Goal: Task Accomplishment & Management: Complete application form

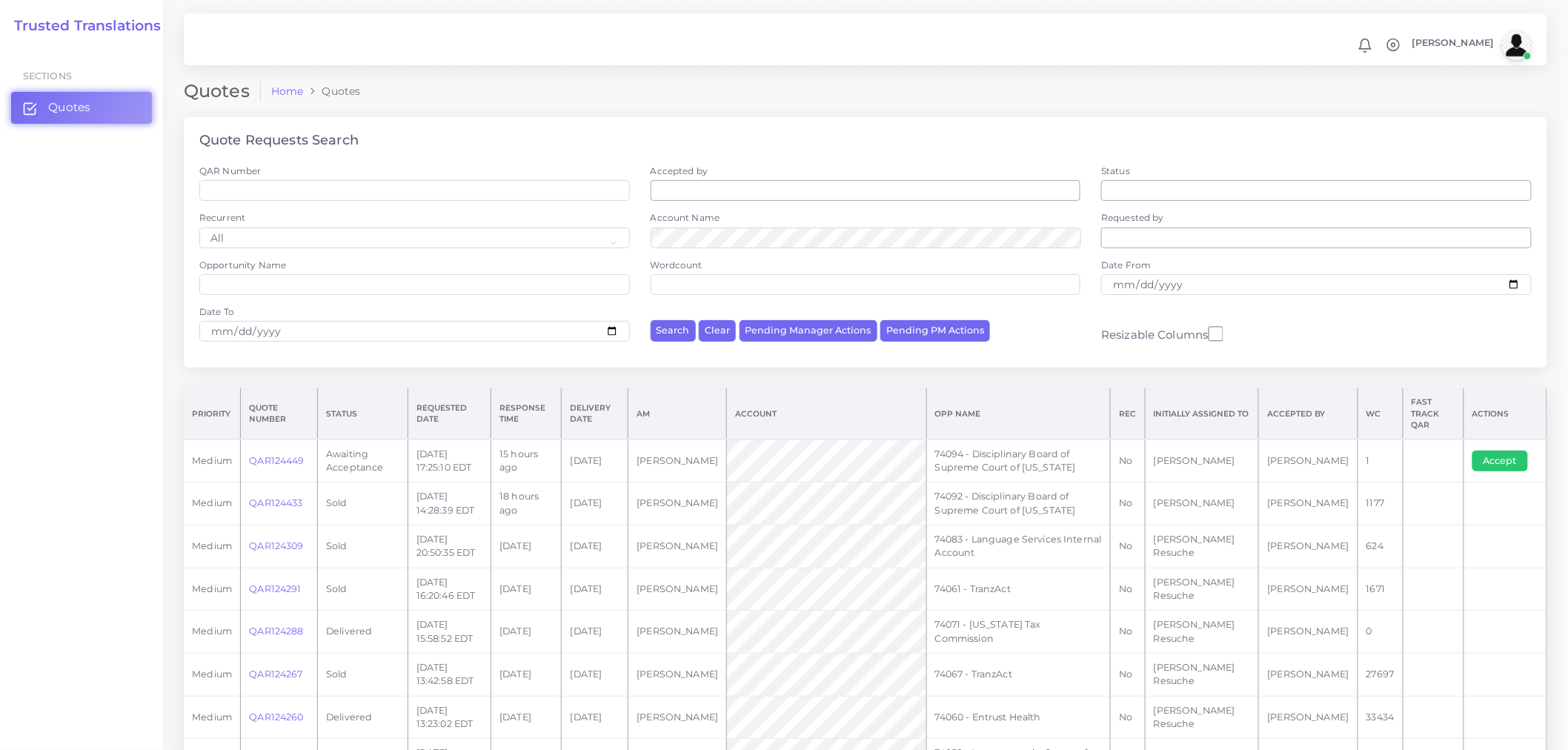
click at [561, 460] on td "15 hours ago" at bounding box center [526, 461] width 71 height 43
click at [1502, 450] on button "Accept" at bounding box center [1500, 460] width 56 height 21
drag, startPoint x: 1073, startPoint y: 458, endPoint x: 952, endPoint y: 440, distance: 122.3
click at [952, 440] on td "74094 - Disciplinary Board of Supreme Court of [US_STATE]" at bounding box center [1019, 461] width 185 height 43
copy td "74094 - Disciplinary Board of Supreme Court of [US_STATE]"
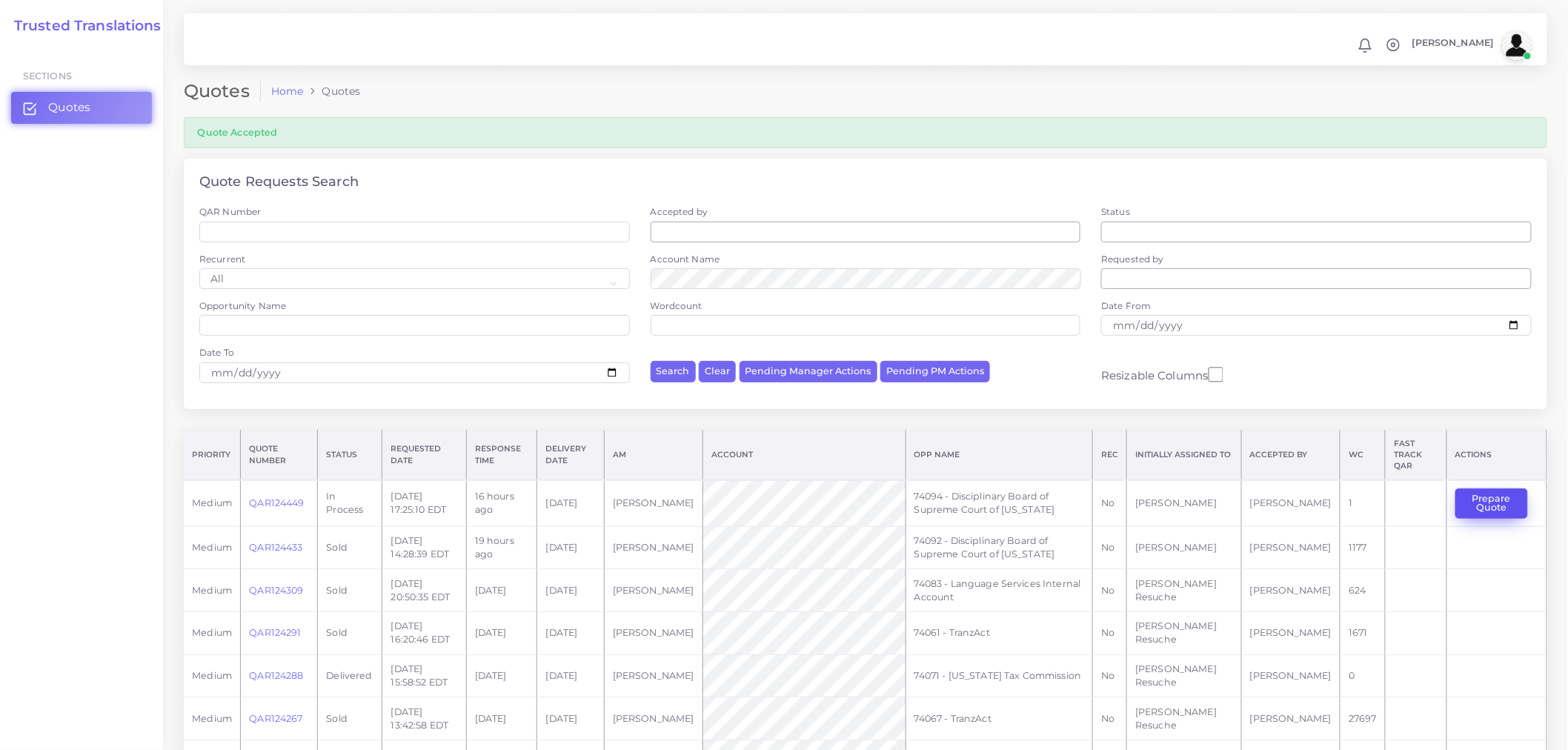
click at [1491, 507] on button "Prepare Quote" at bounding box center [1491, 504] width 72 height 30
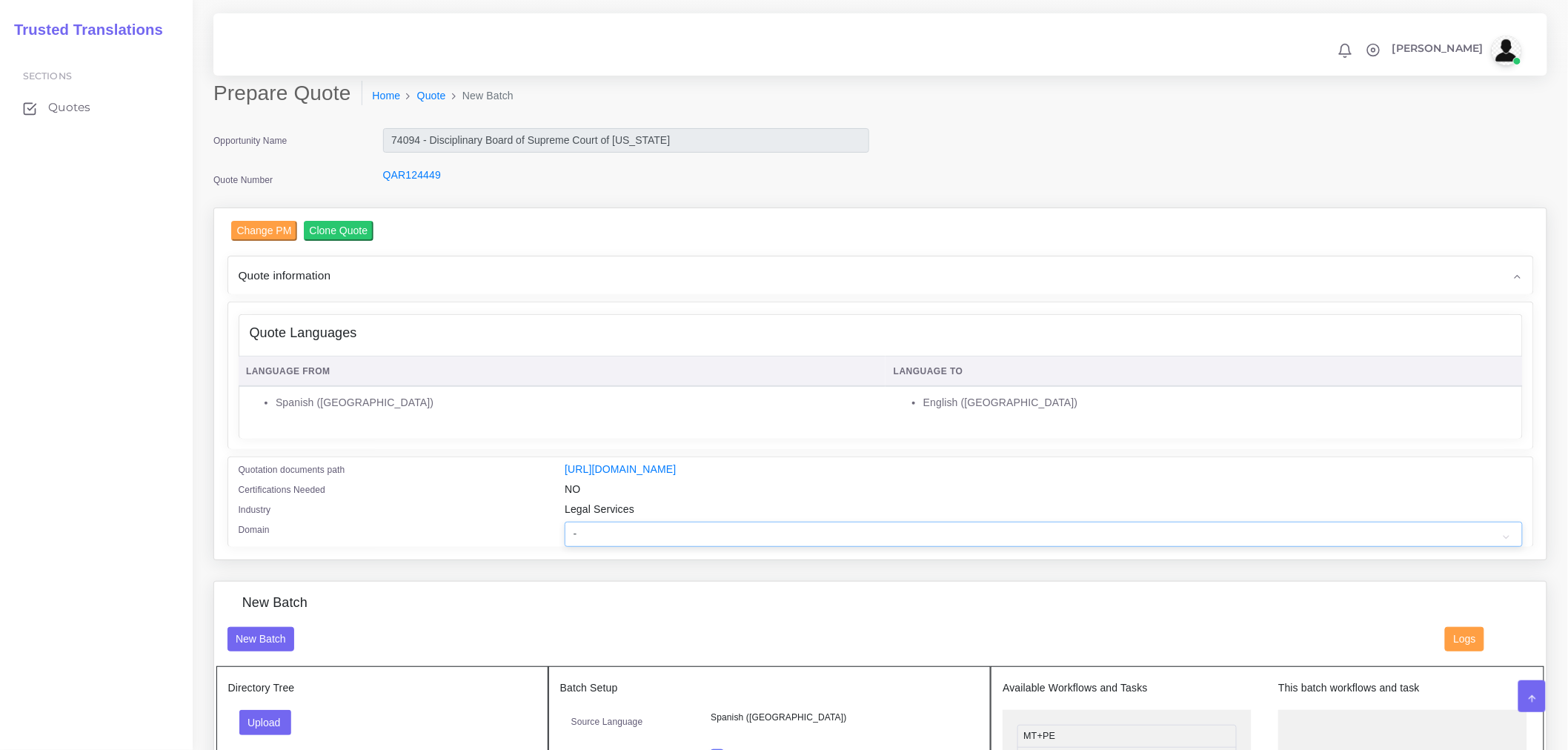
click at [1229, 547] on select "- Advertising and Media Agriculture, Forestry and Fishing Architecture, Buildin…" at bounding box center [1043, 534] width 958 height 25
select select "Legal Services"
click at [565, 531] on select "- Advertising and Media Agriculture, Forestry and Fishing Architecture, Buildin…" at bounding box center [1043, 534] width 958 height 25
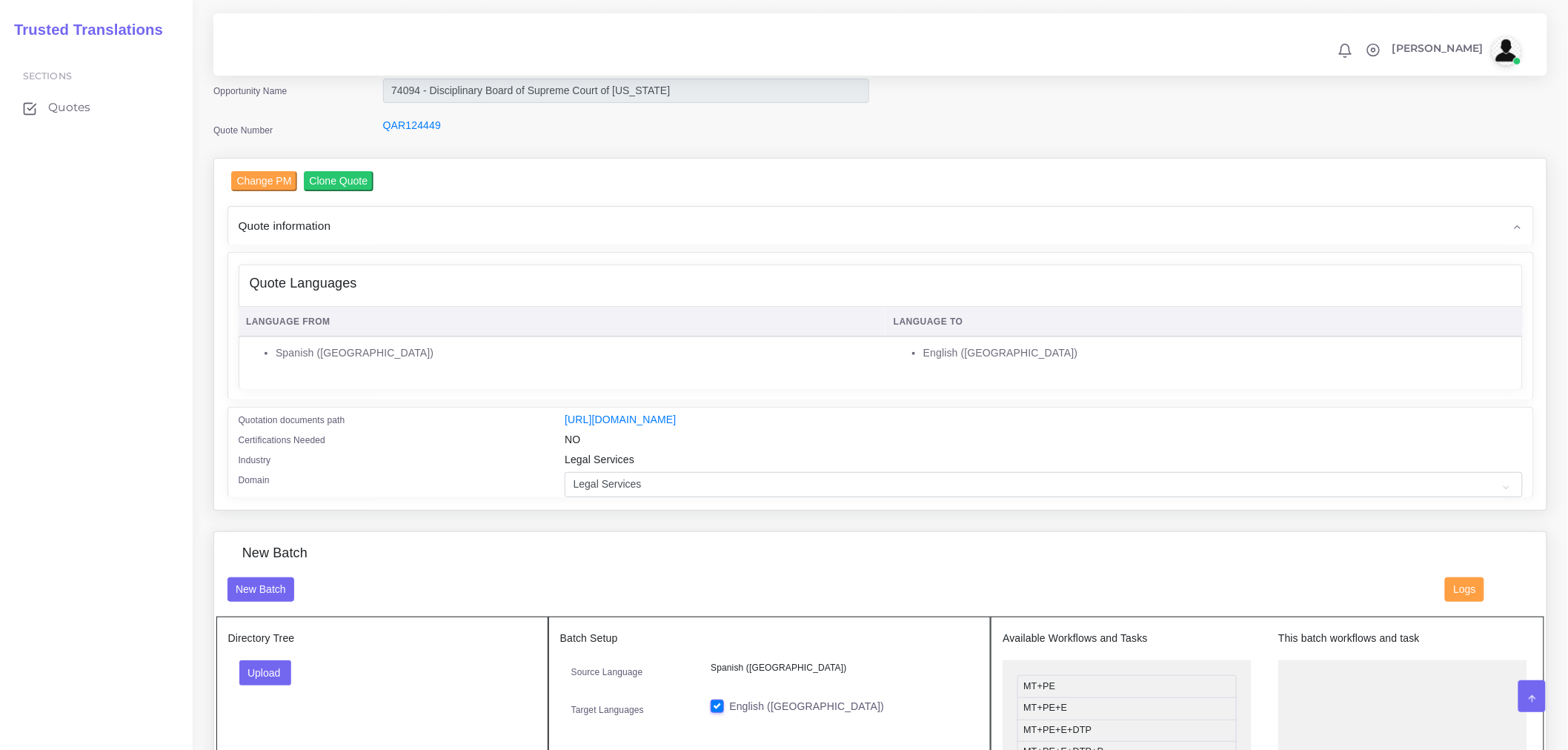
click at [409, 367] on table "Language From Language To Spanish (US) English (US)" at bounding box center [881, 342] width 1284 height 72
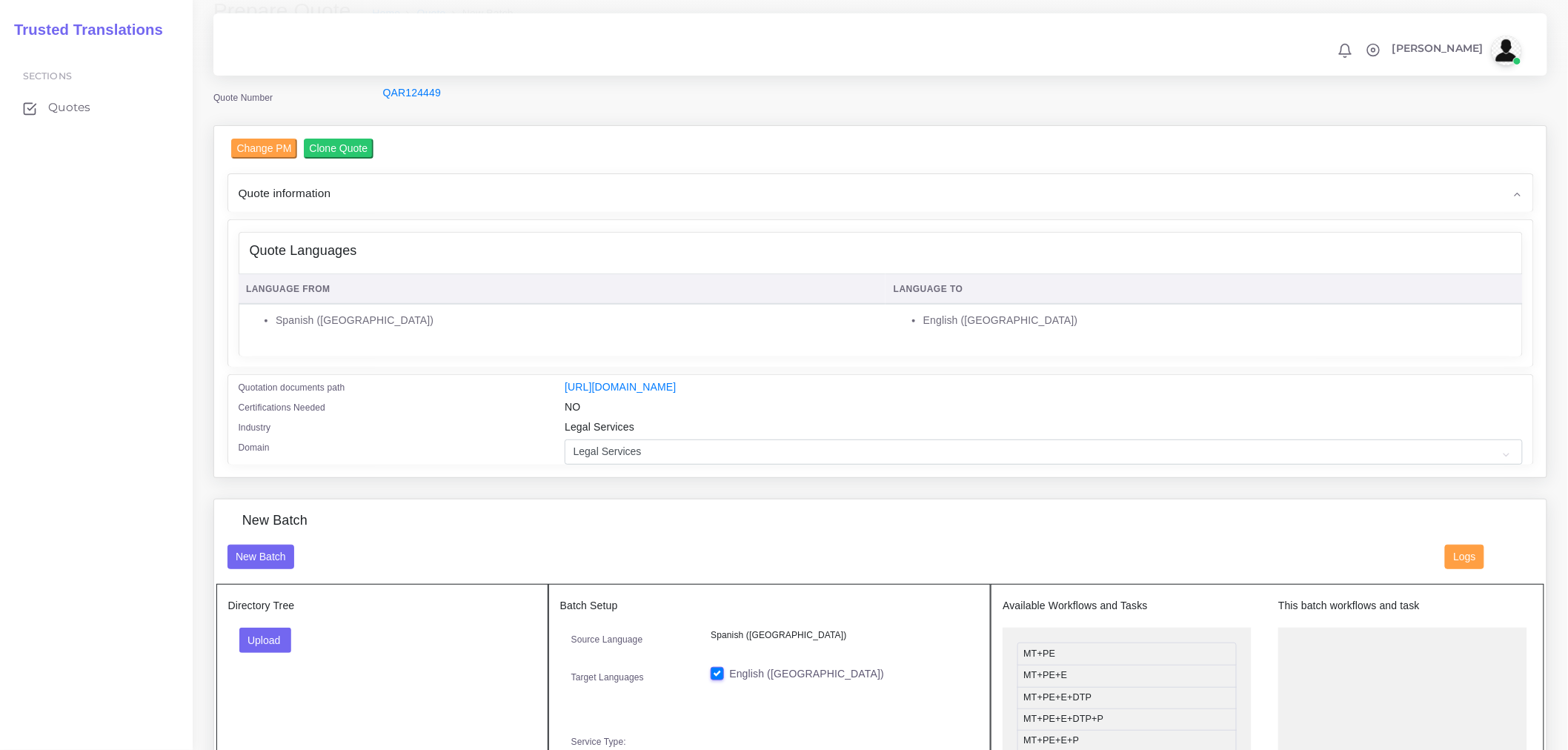
scroll to position [246, 0]
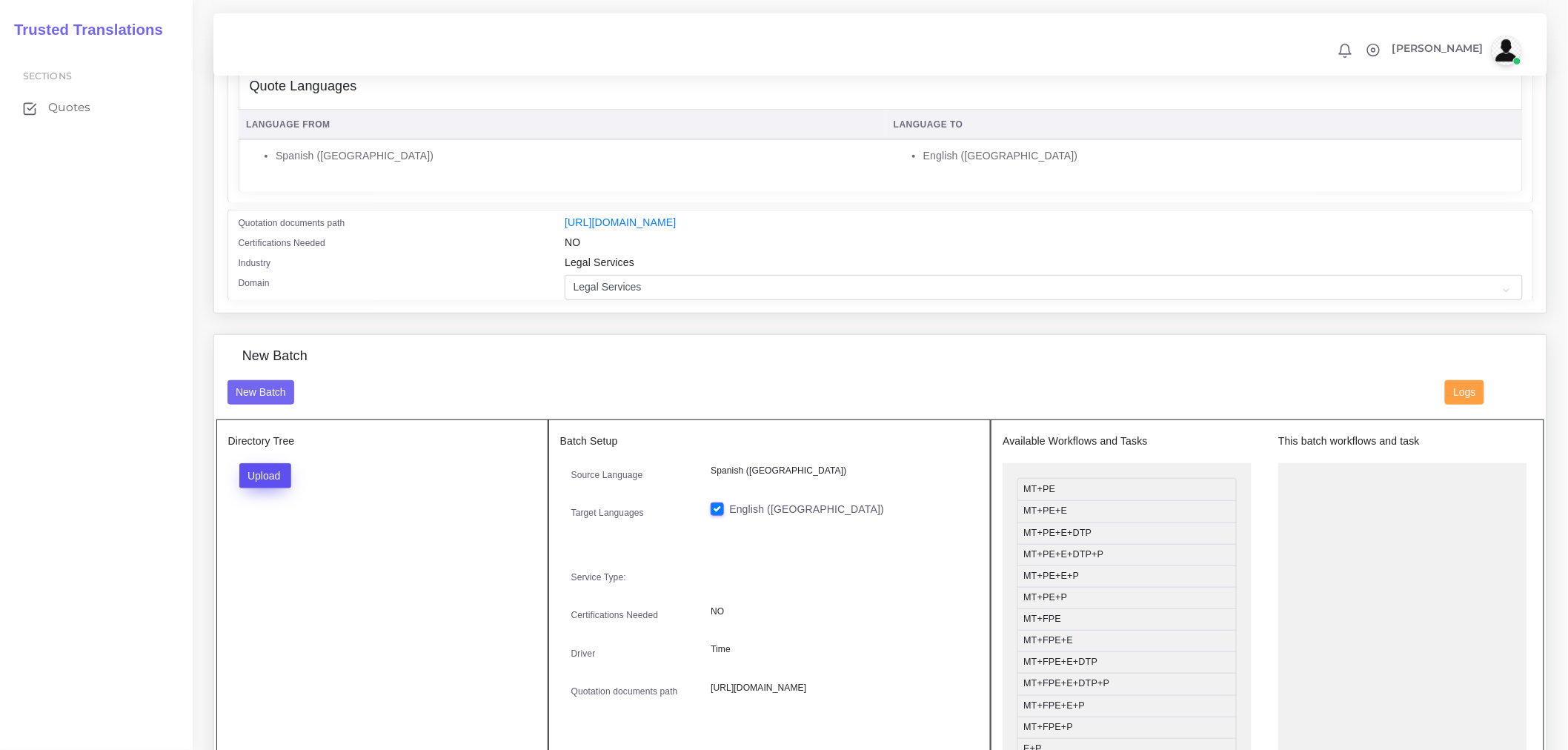
click at [269, 488] on button "Upload" at bounding box center [266, 475] width 52 height 25
click at [293, 552] on div "Folder Files" at bounding box center [291, 523] width 103 height 59
click at [294, 549] on div "Directory Tree Upload Folder Files un/check all" at bounding box center [382, 601] width 332 height 364
drag, startPoint x: 276, startPoint y: 485, endPoint x: 275, endPoint y: 532, distance: 47.0
click at [275, 485] on button "Upload" at bounding box center [266, 475] width 52 height 25
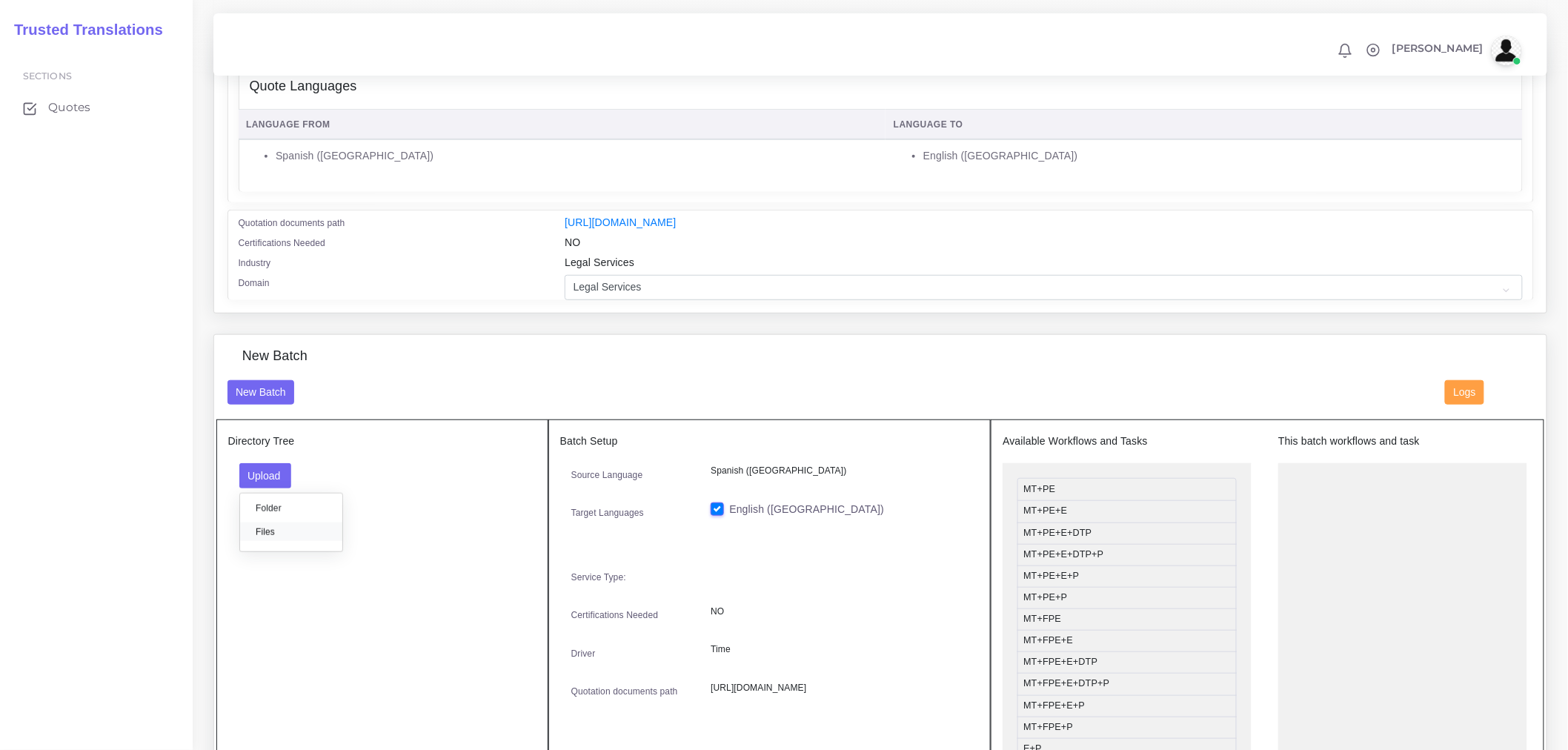
click at [275, 537] on label "Files" at bounding box center [291, 532] width 102 height 18
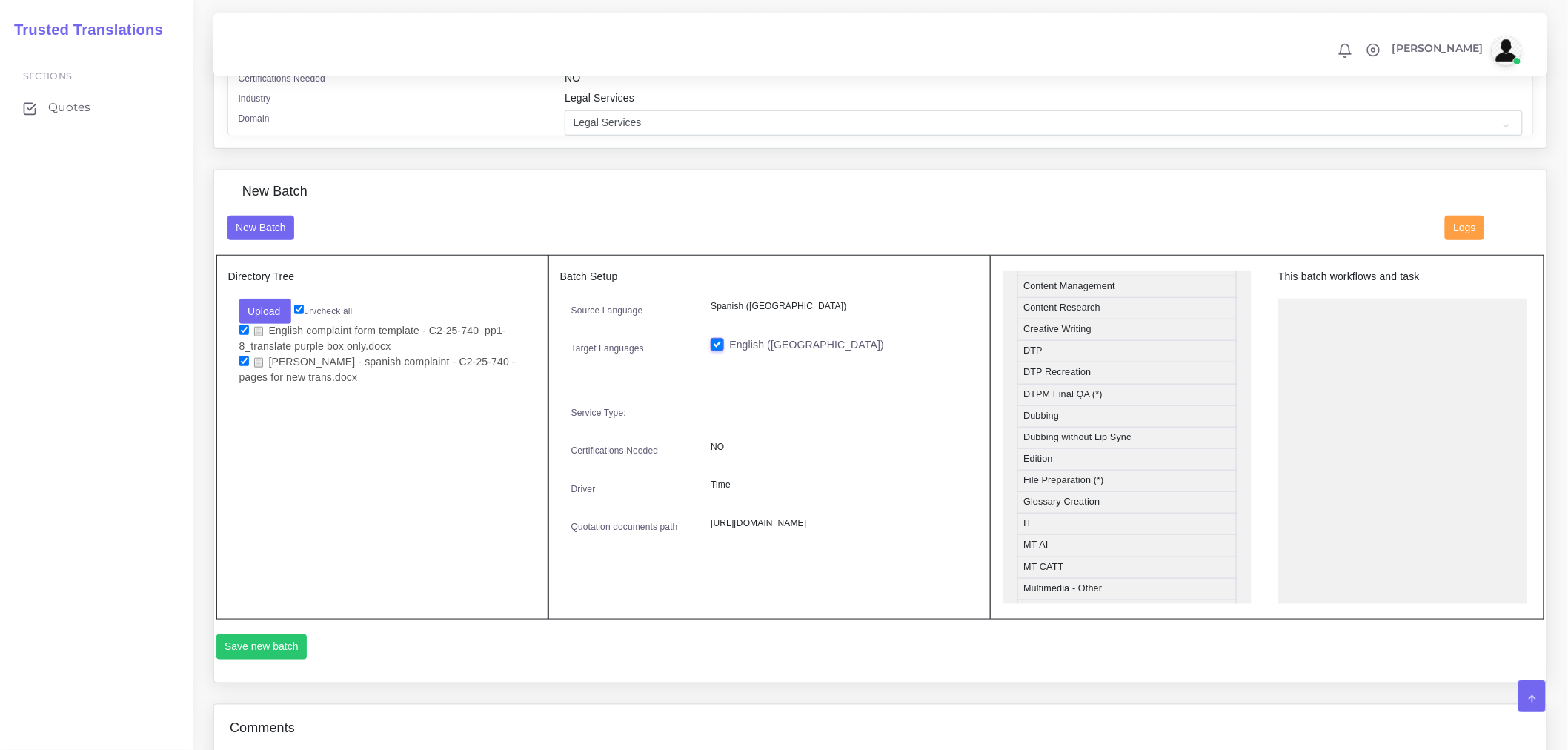
scroll to position [494, 0]
drag, startPoint x: 1064, startPoint y: 383, endPoint x: 1366, endPoint y: 344, distance: 304.5
drag, startPoint x: 1064, startPoint y: 561, endPoint x: 1392, endPoint y: 366, distance: 381.6
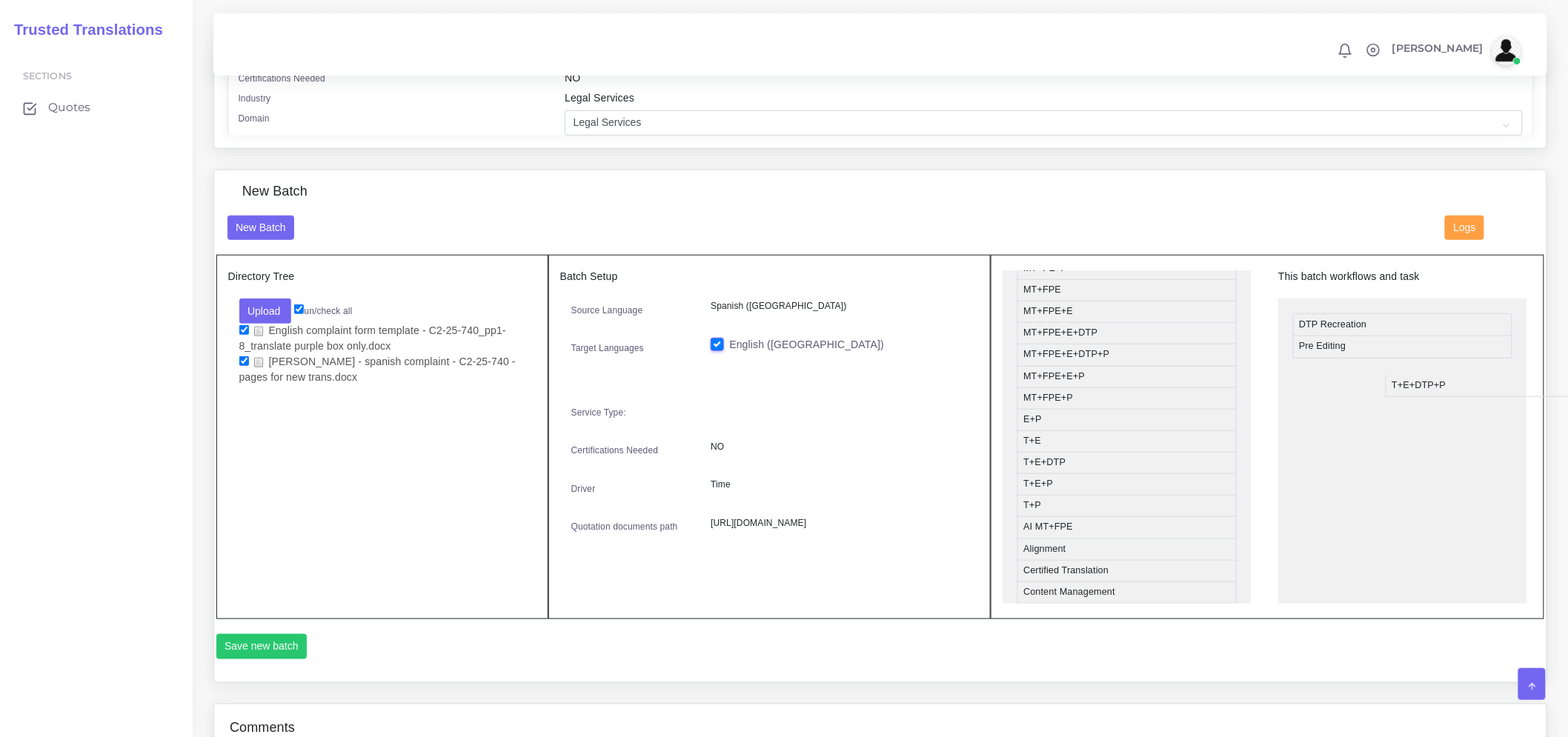
drag, startPoint x: 1073, startPoint y: 494, endPoint x: 1435, endPoint y: 398, distance: 374.5
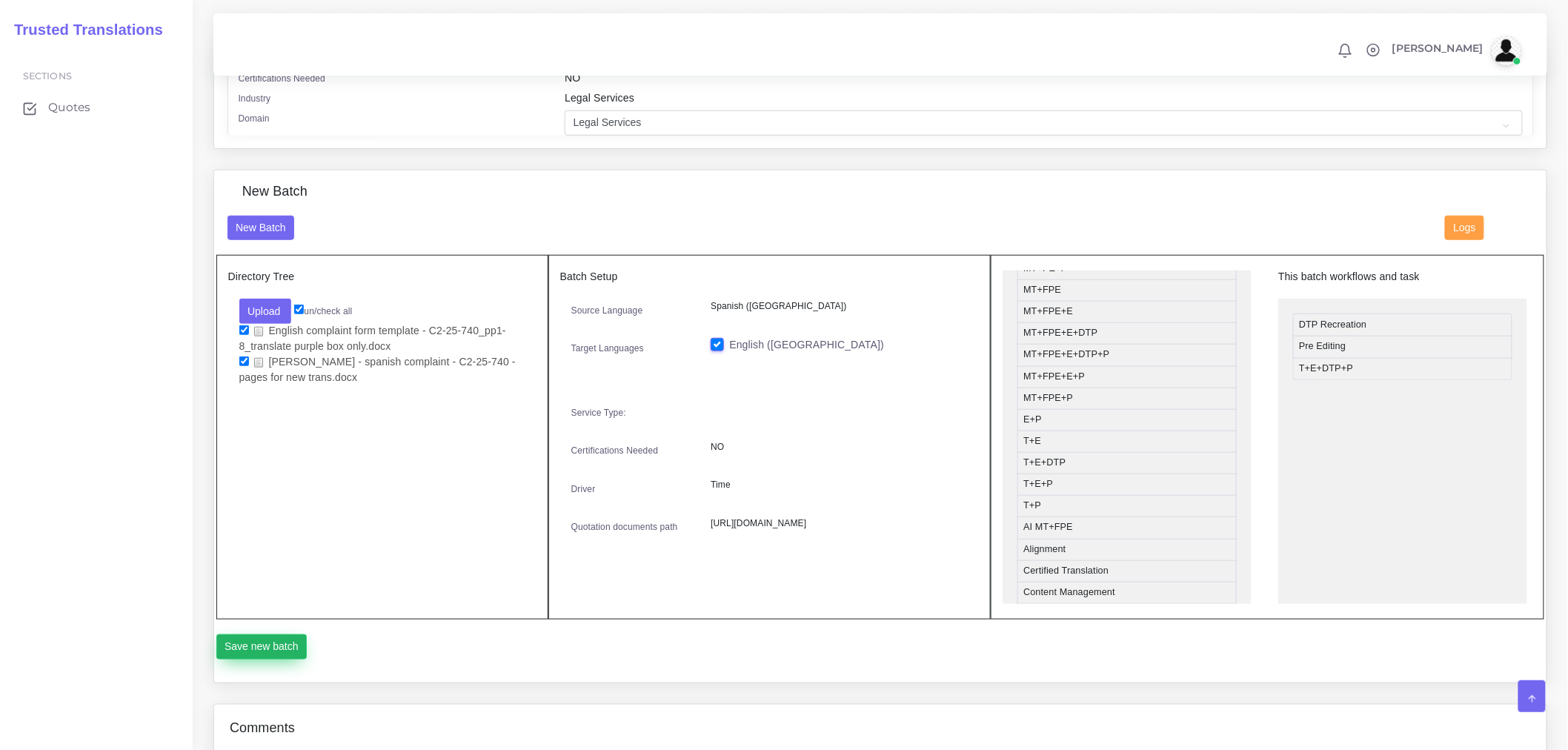
click at [269, 656] on button "Save new batch" at bounding box center [262, 647] width 91 height 25
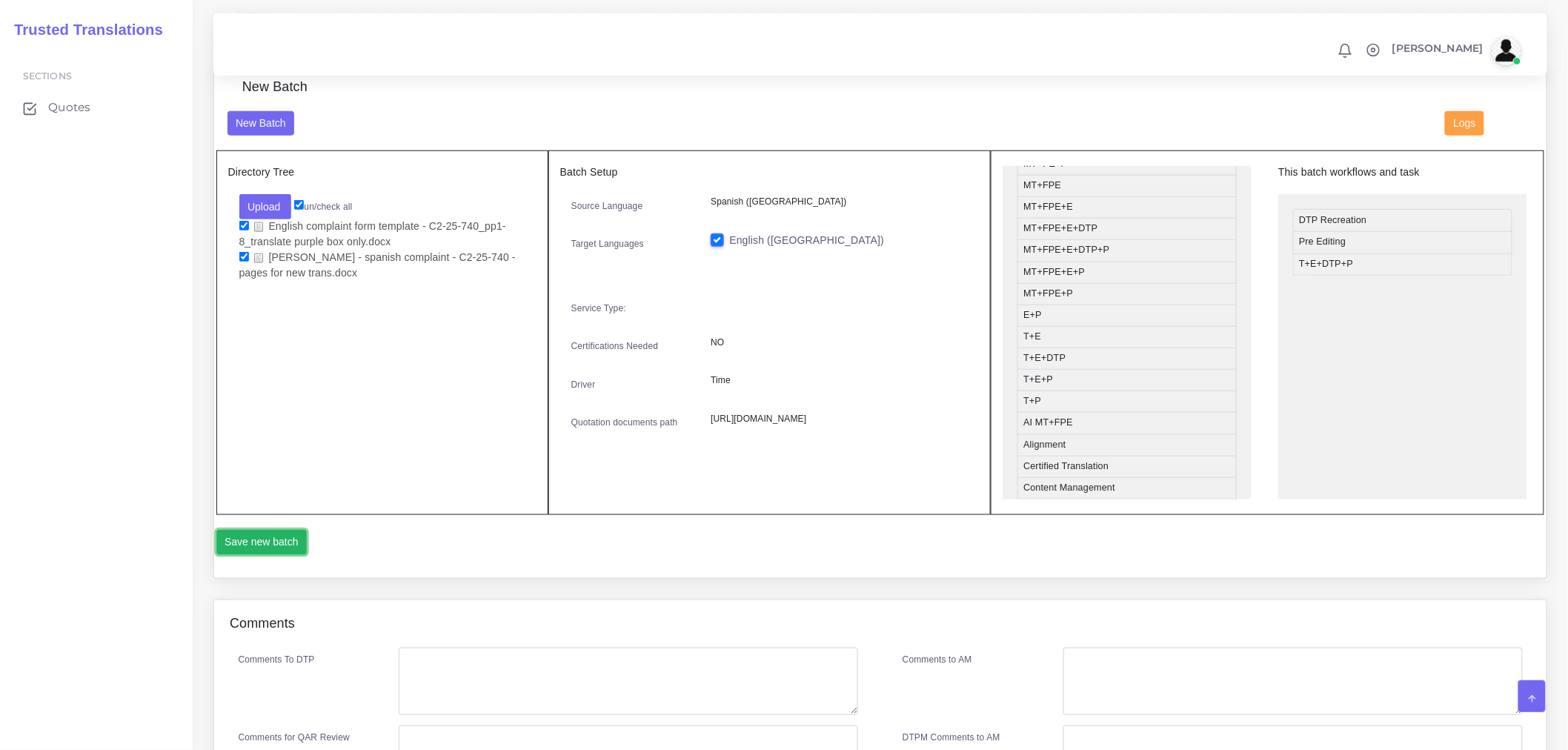
scroll to position [707, 0]
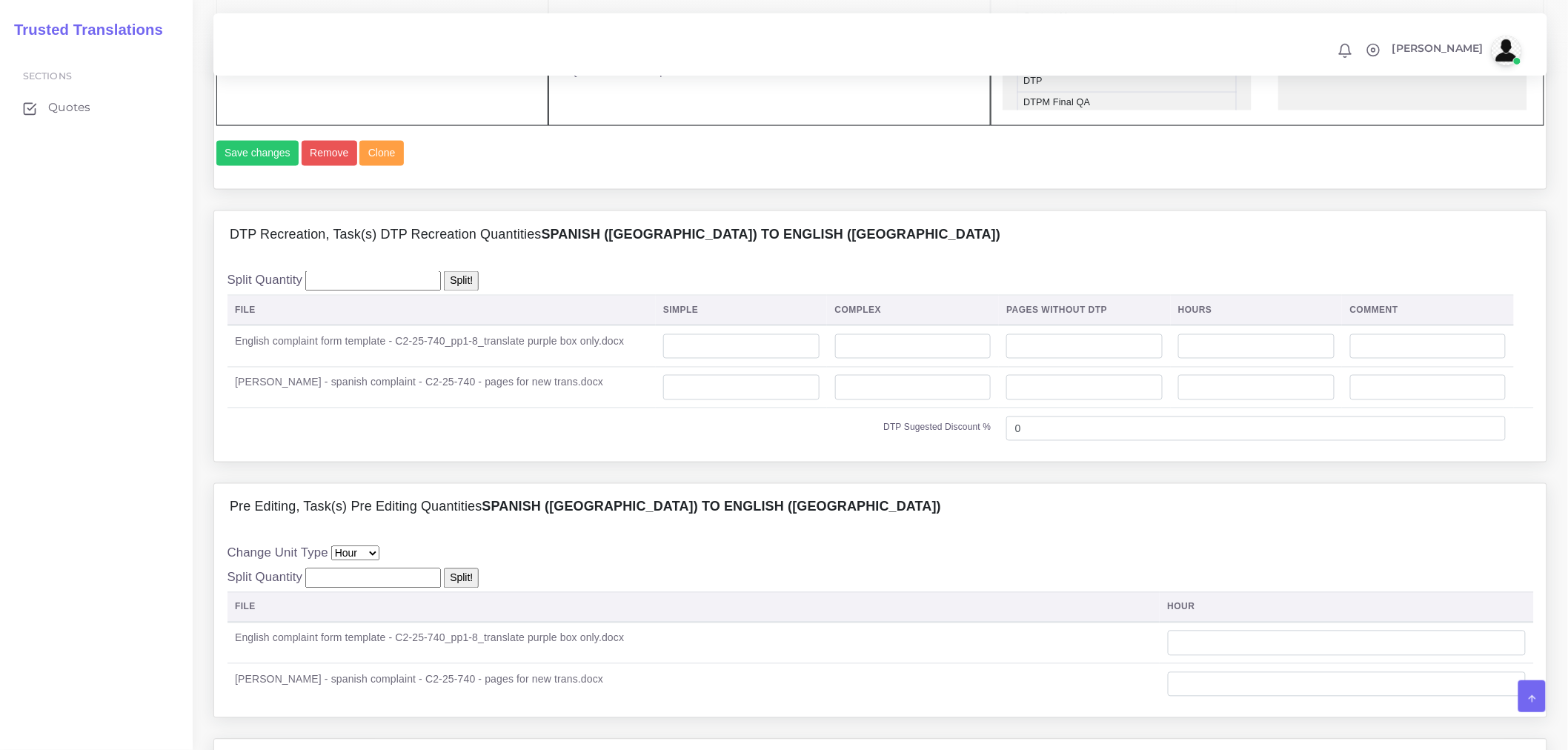
scroll to position [905, 0]
click at [736, 359] on input "number" at bounding box center [742, 345] width 157 height 25
type input "5"
click at [721, 399] on input "number" at bounding box center [742, 386] width 157 height 25
click at [862, 399] on input "number" at bounding box center [914, 386] width 157 height 25
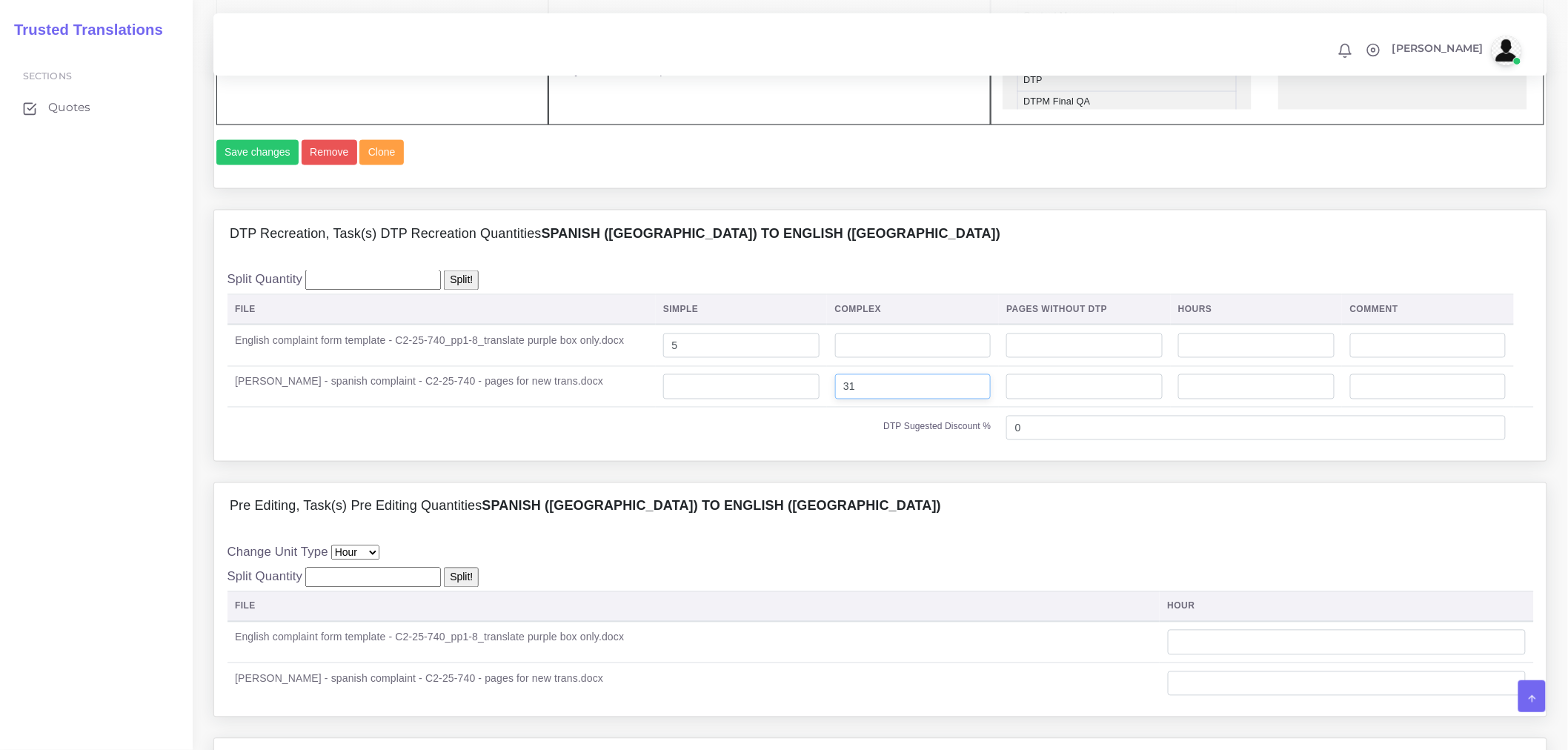
type input "31"
click at [880, 531] on div "Pre Editing, Task(s) Pre Editing Quantities Spanish (US) TO English (US)" at bounding box center [881, 507] width 1333 height 47
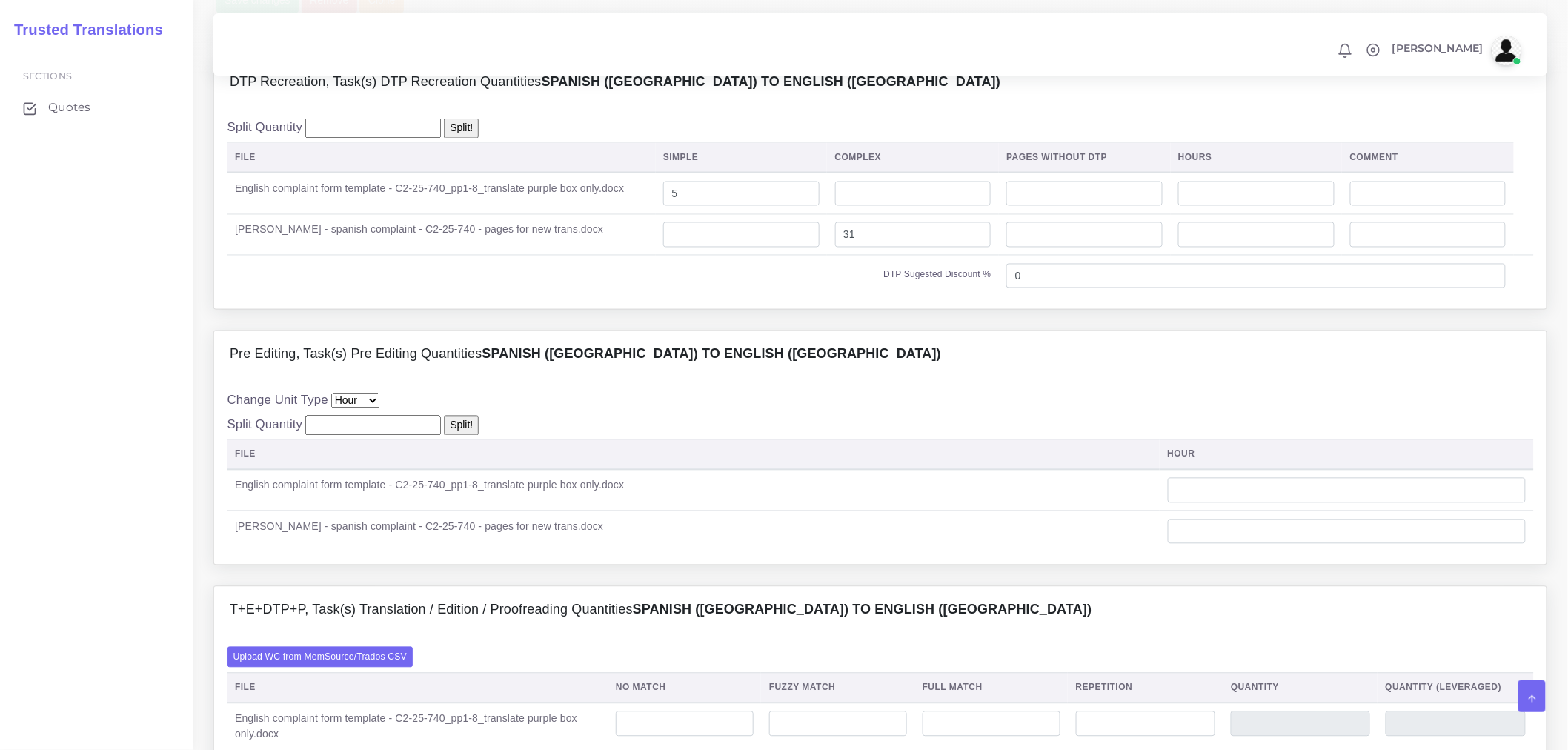
scroll to position [1070, 0]
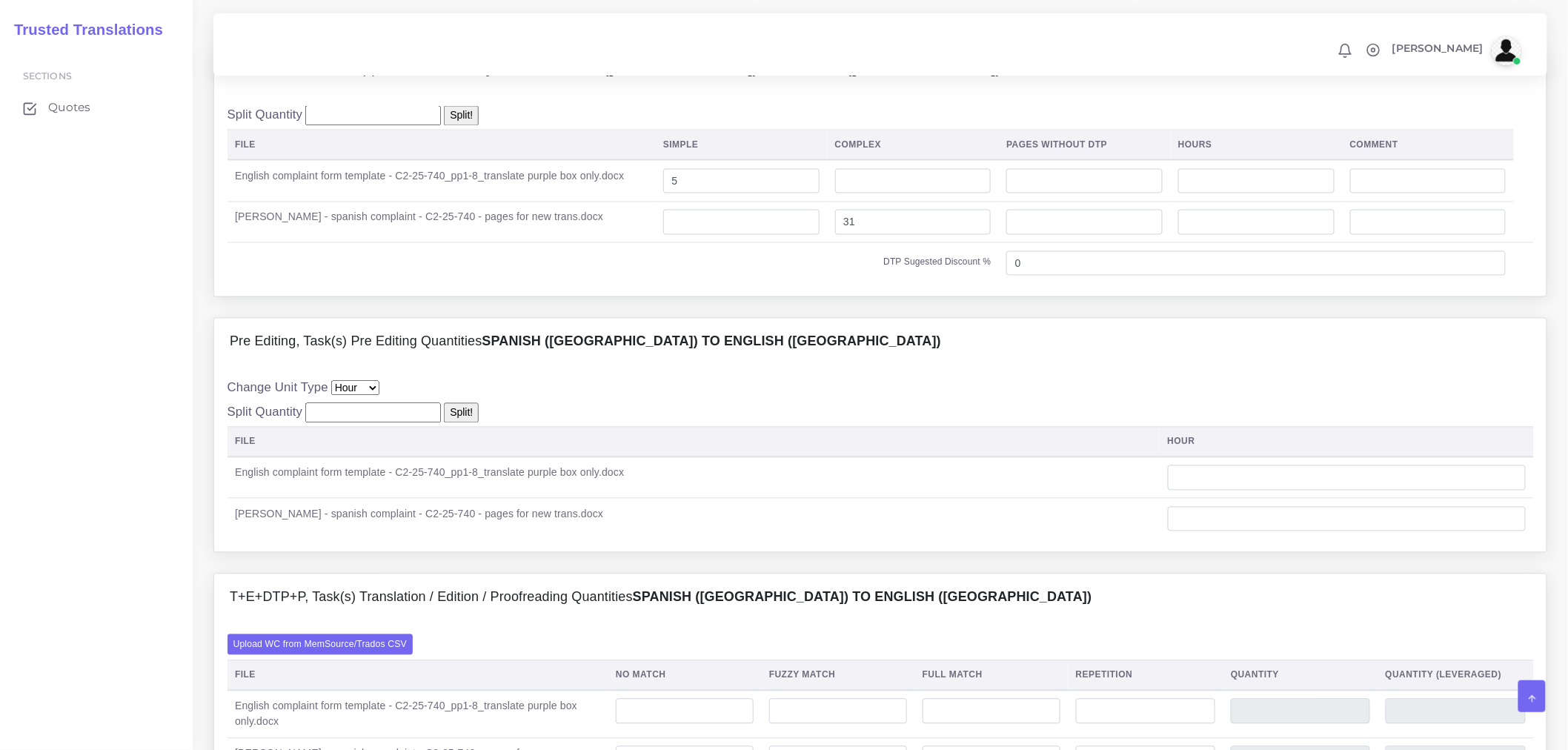
click at [1296, 539] on td at bounding box center [1347, 520] width 374 height 41
click at [1301, 532] on input "number" at bounding box center [1347, 519] width 358 height 25
type input "3"
click at [931, 621] on div "T+E+DTP+P, Task(s) Translation / Edition / Proofreading Quantities Spanish (US)…" at bounding box center [881, 598] width 1333 height 47
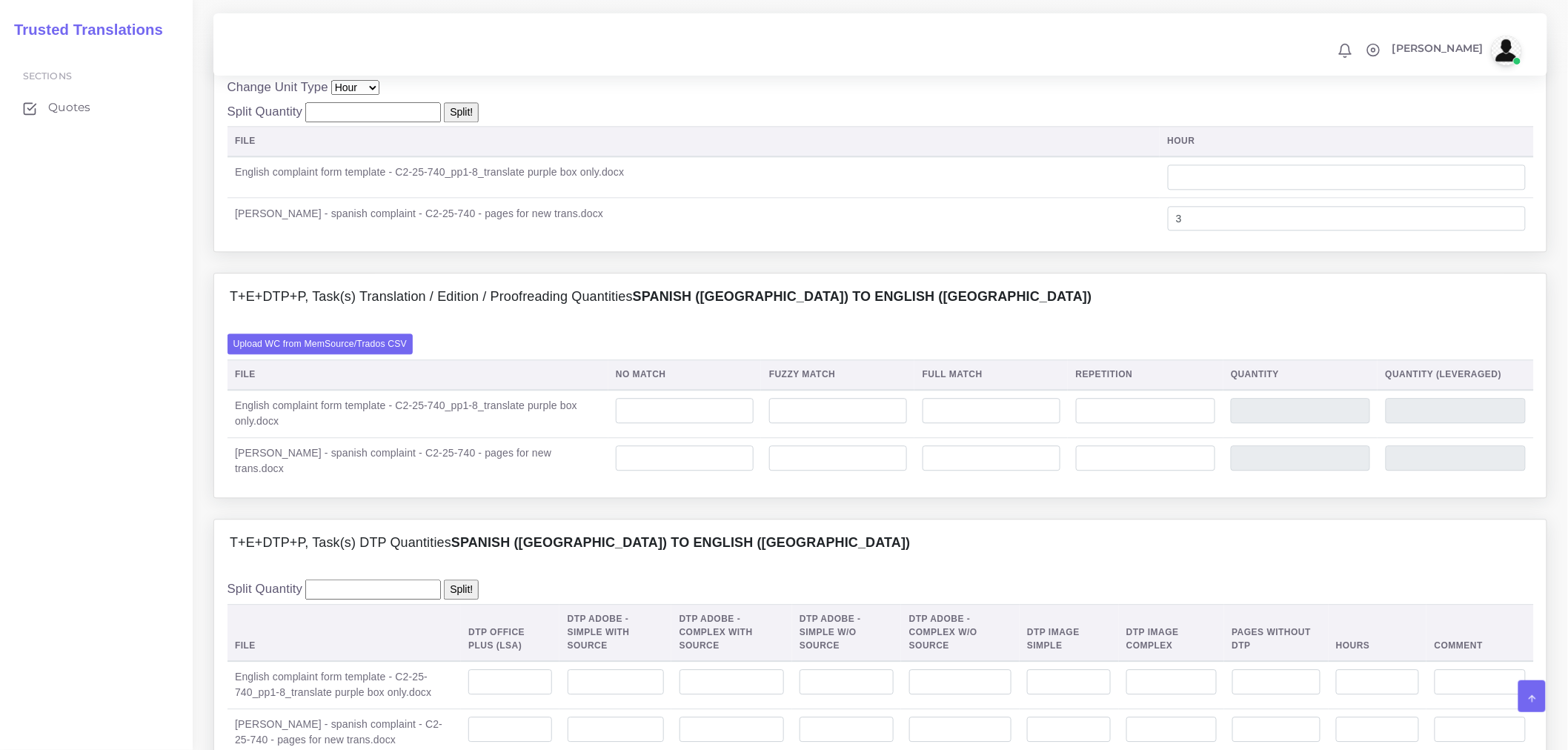
scroll to position [1399, 0]
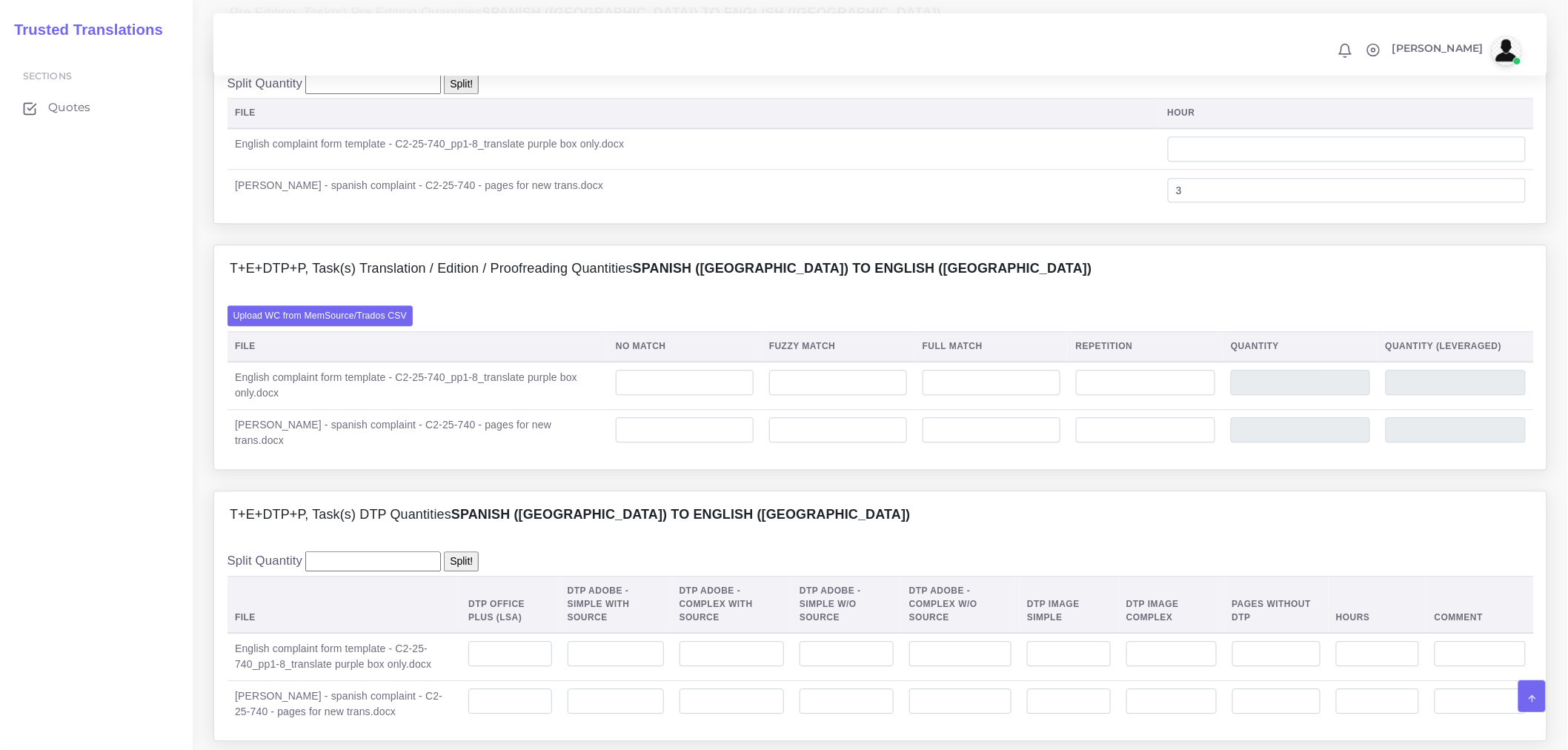
click at [382, 368] on div "Upload WC from MemSource/Trados CSV File No Match Fuzzy Match Full Match Repeti…" at bounding box center [880, 380] width 1306 height 151
click at [382, 326] on label "Upload WC from MemSource/Trados CSV" at bounding box center [320, 315] width 186 height 20
click at [0, 0] on input "Upload WC from MemSource/Trados CSV" at bounding box center [0, 0] width 0 height 0
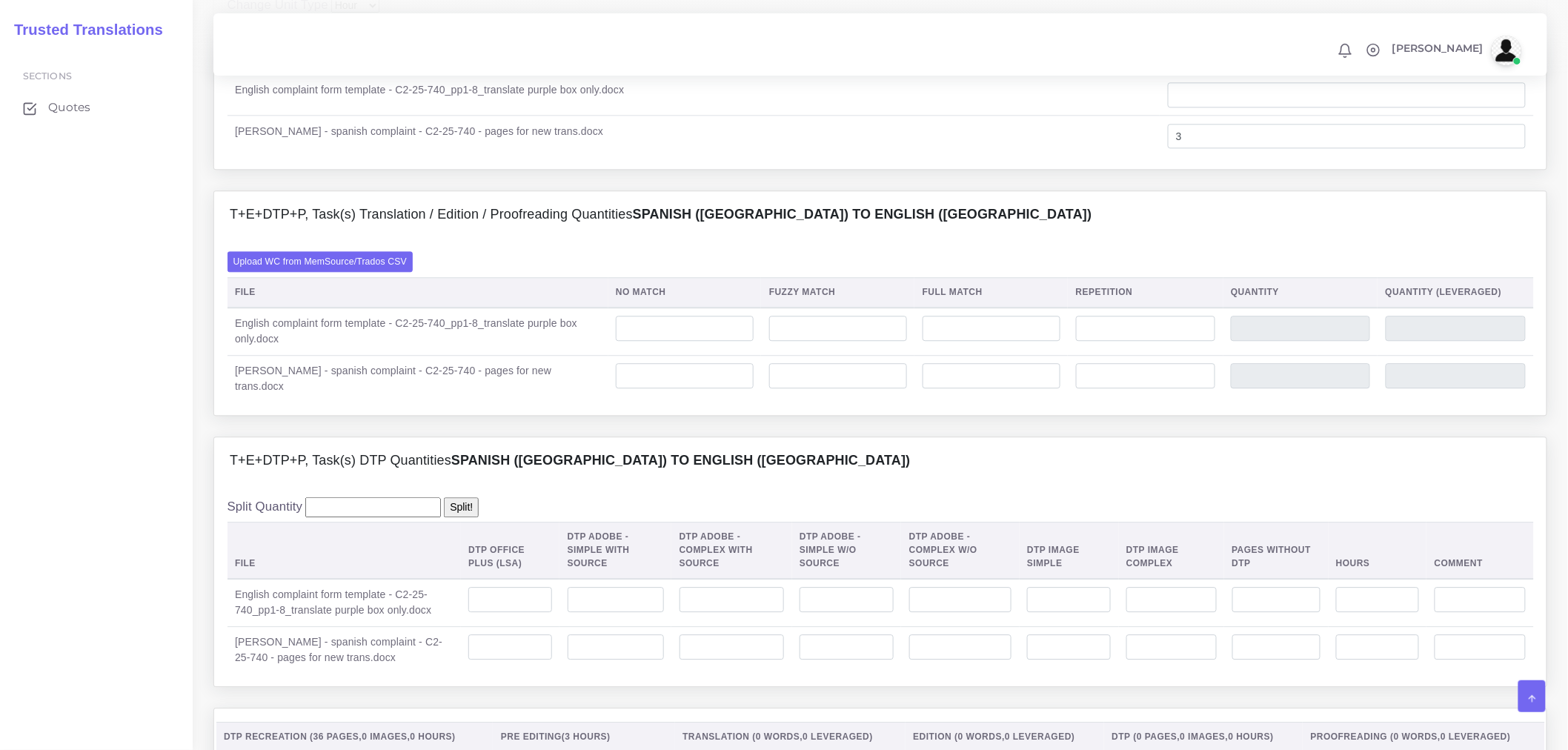
scroll to position [1482, 0]
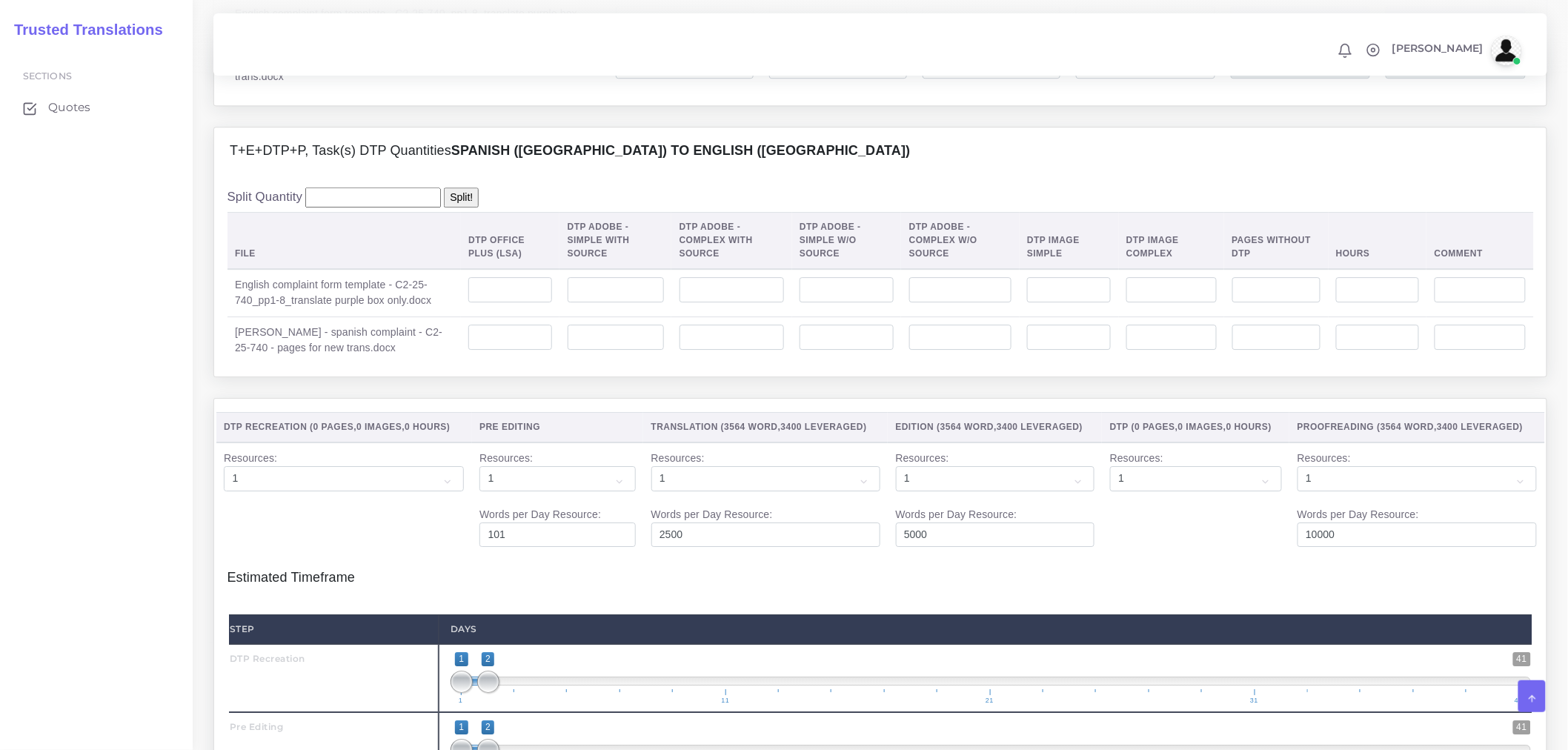
scroll to position [1811, 0]
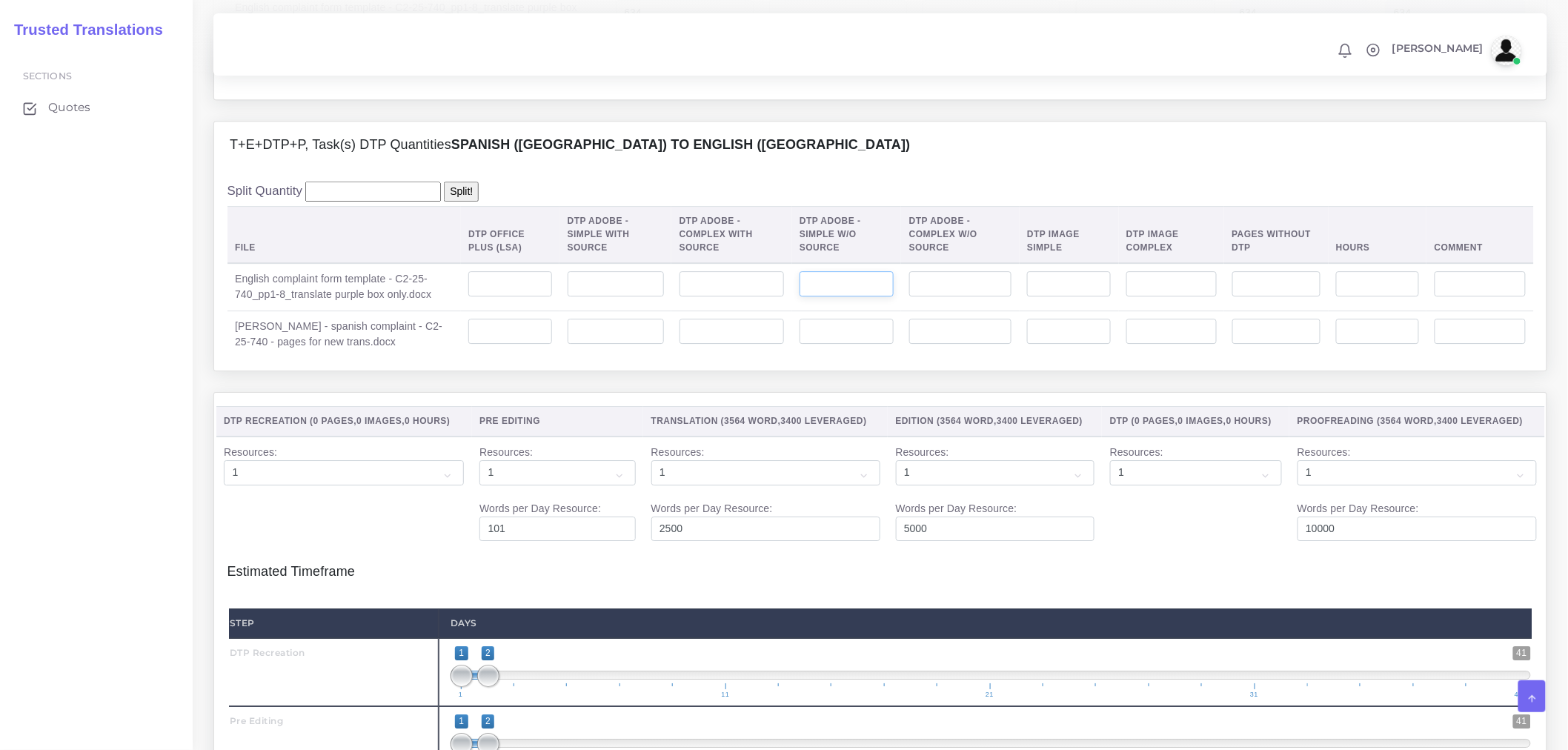
click at [841, 297] on input "number" at bounding box center [847, 284] width 94 height 25
type input "5"
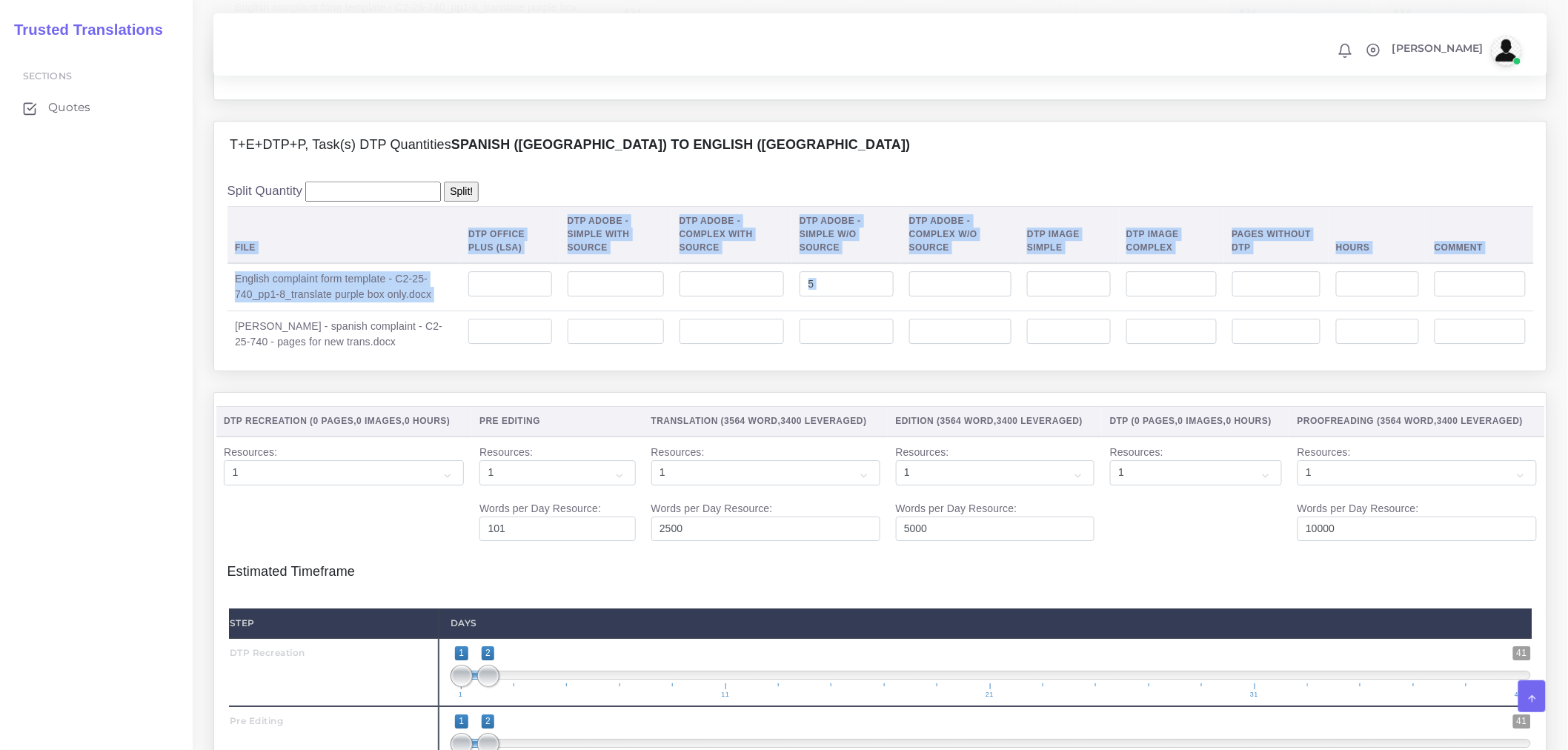
drag, startPoint x: 235, startPoint y: 361, endPoint x: 365, endPoint y: 392, distance: 133.6
click at [365, 370] on div "Split Quantity Split! File DTP Office Plus (LSA) DTP Adobe - Simple With Source…" at bounding box center [881, 269] width 1333 height 202
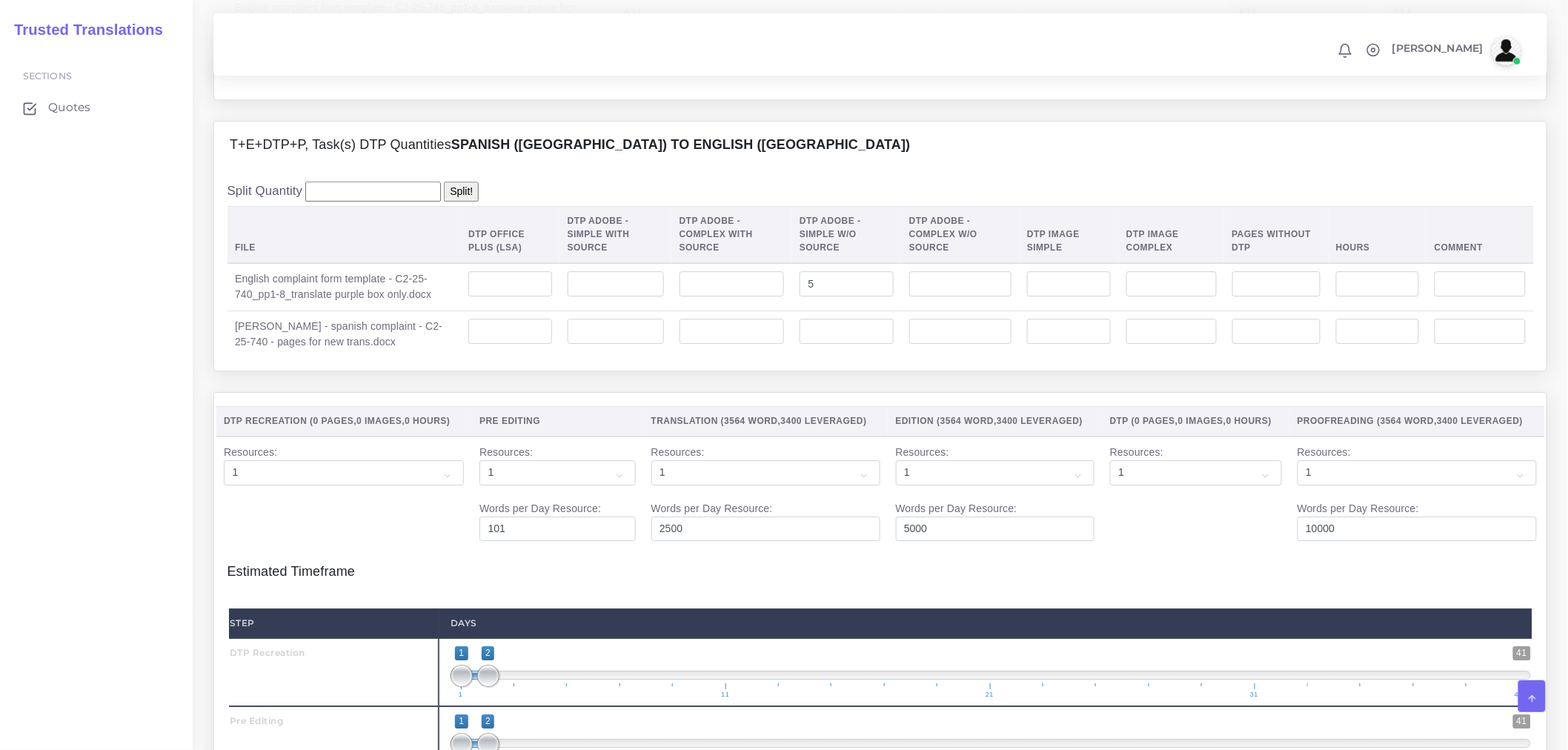
click at [390, 358] on td "Negron - spanish complaint - C2-25-740 - pages for new trans.docx" at bounding box center [344, 334] width 234 height 47
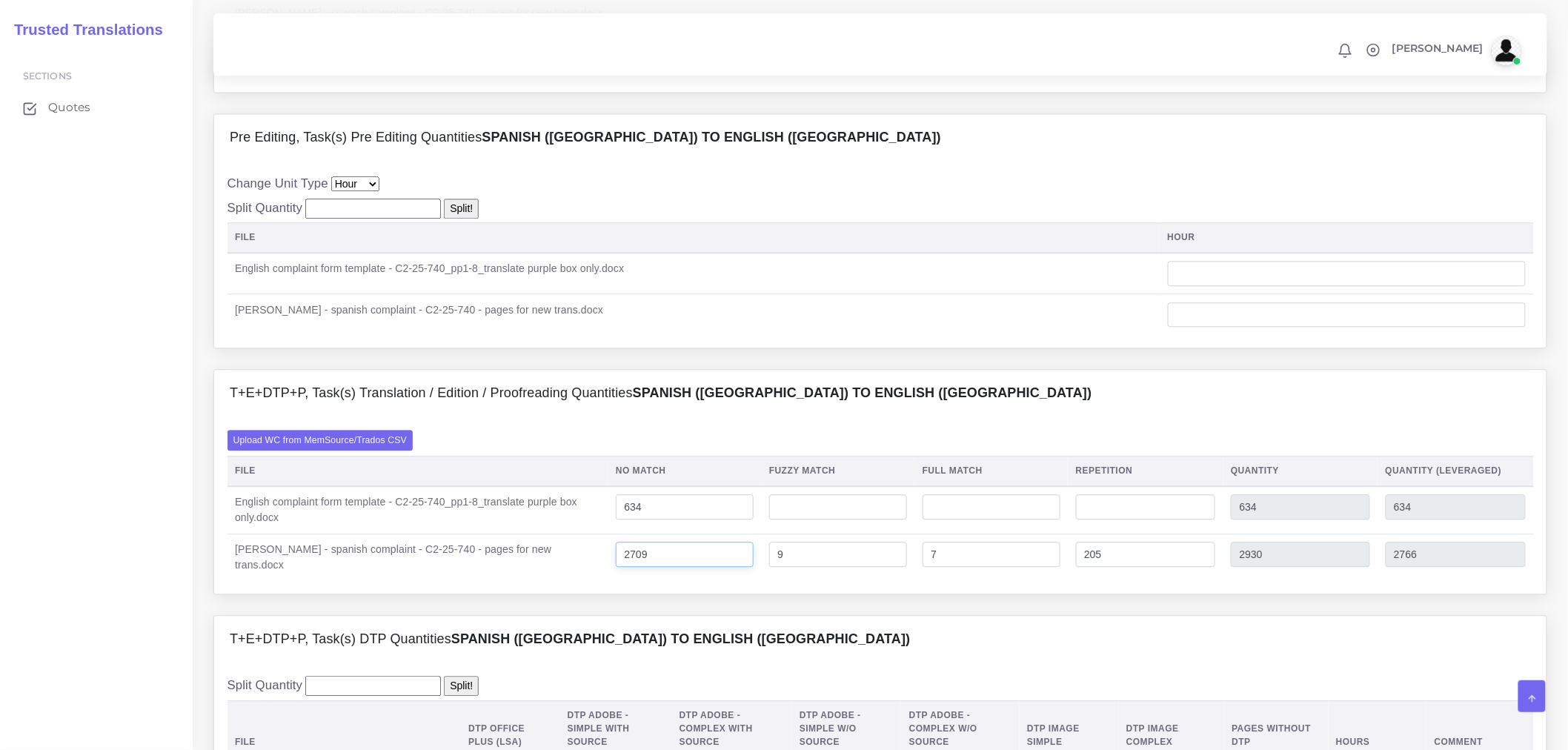
click at [680, 567] on input "2709" at bounding box center [685, 554] width 138 height 25
click at [673, 567] on input "2709" at bounding box center [685, 554] width 138 height 25
click at [656, 567] on input "2709" at bounding box center [685, 554] width 138 height 25
click at [660, 567] on input "2709" at bounding box center [685, 554] width 138 height 25
type input "2759"
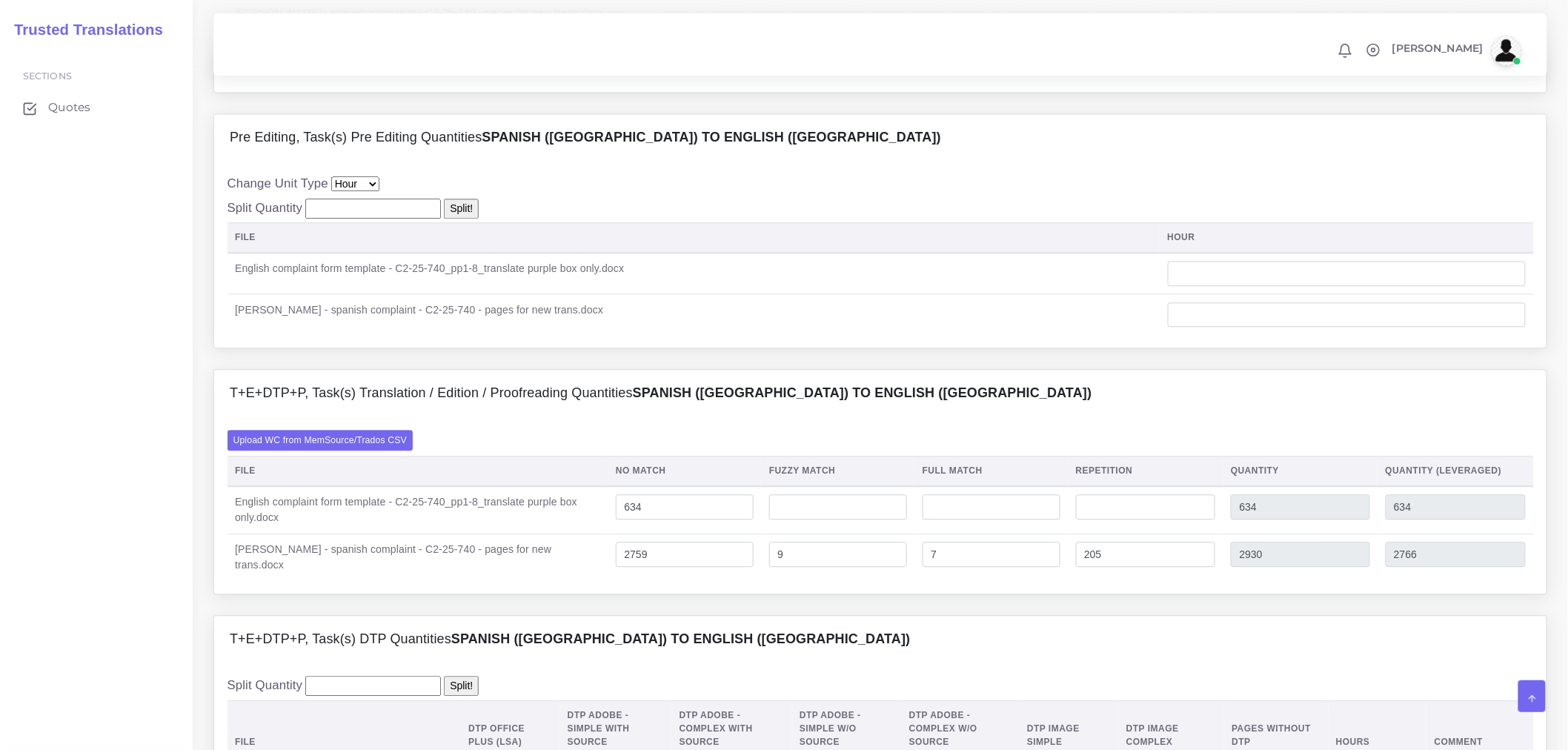
type input "2980"
type input "2816"
click at [692, 660] on div "T+E+DTP+P, Task(s) DTP Quantities Spanish (US) TO English (US)" at bounding box center [881, 640] width 1333 height 47
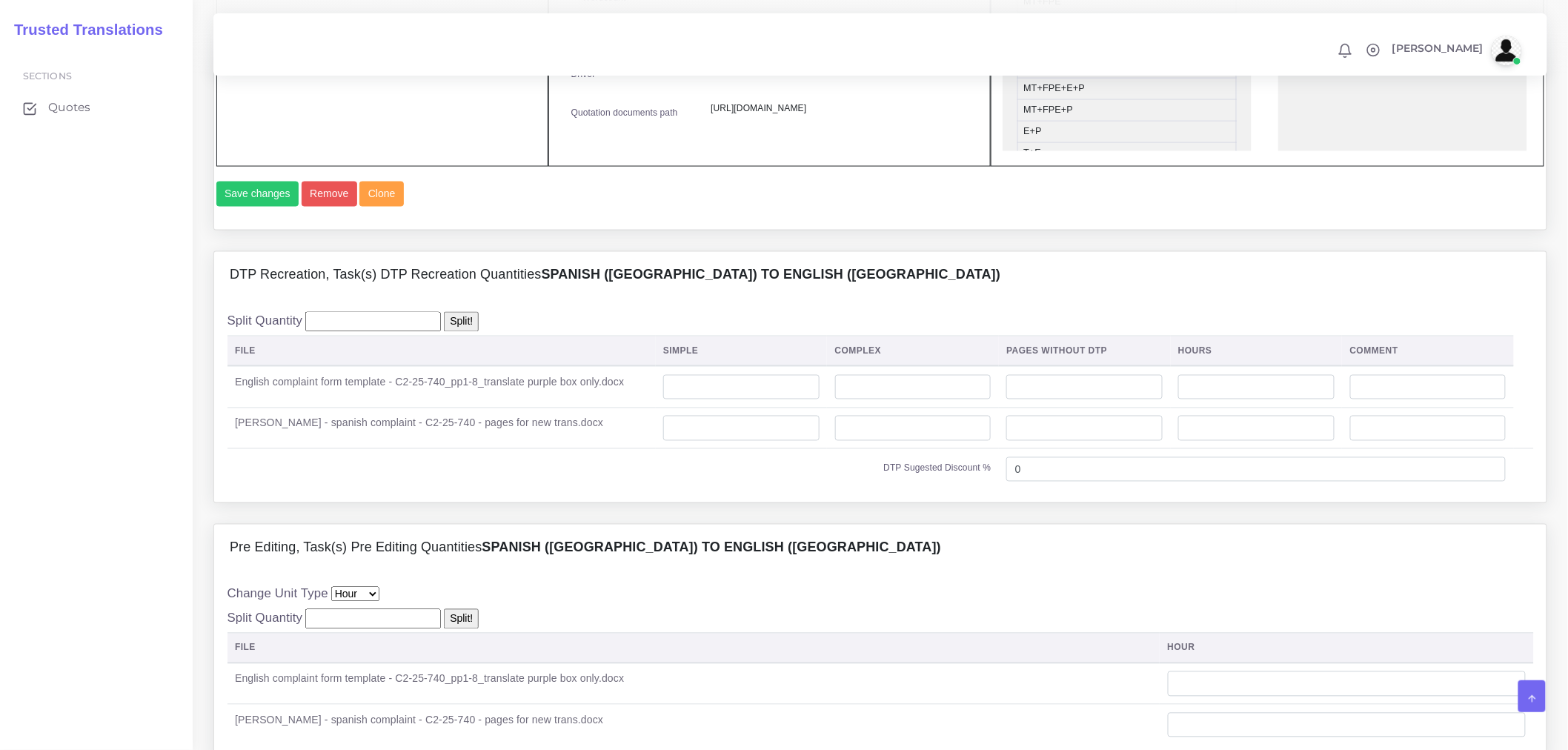
scroll to position [905, 0]
click at [895, 401] on input "number" at bounding box center [914, 388] width 157 height 25
type input "5"
click at [794, 401] on input "number" at bounding box center [742, 388] width 157 height 25
type input "5"
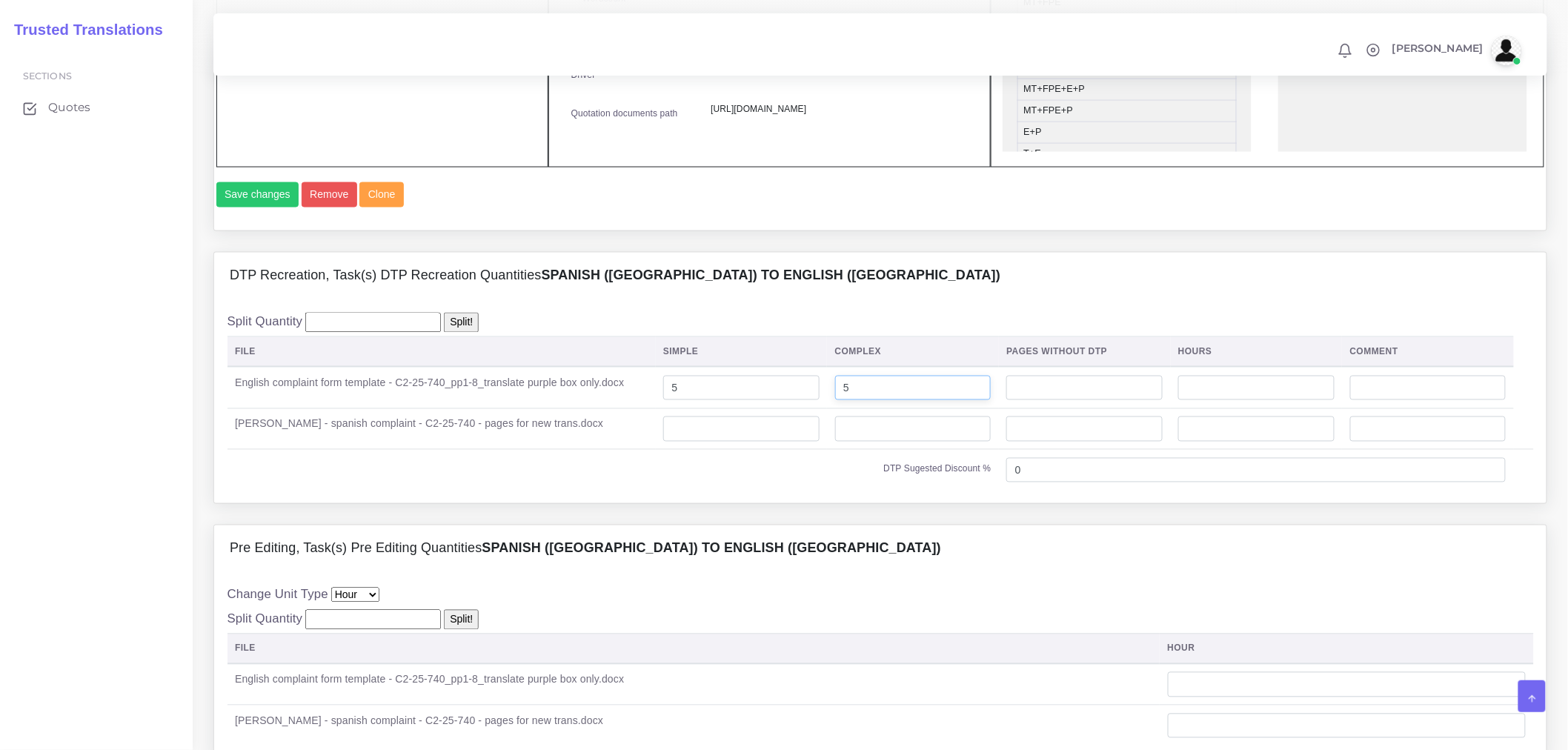
drag, startPoint x: 911, startPoint y: 427, endPoint x: 771, endPoint y: 428, distance: 140.0
click at [771, 408] on tr "English complaint form template - C2-25-740_pp1-8_translate purple box only.doc…" at bounding box center [880, 387] width 1306 height 42
click at [865, 442] on input "number" at bounding box center [914, 428] width 157 height 25
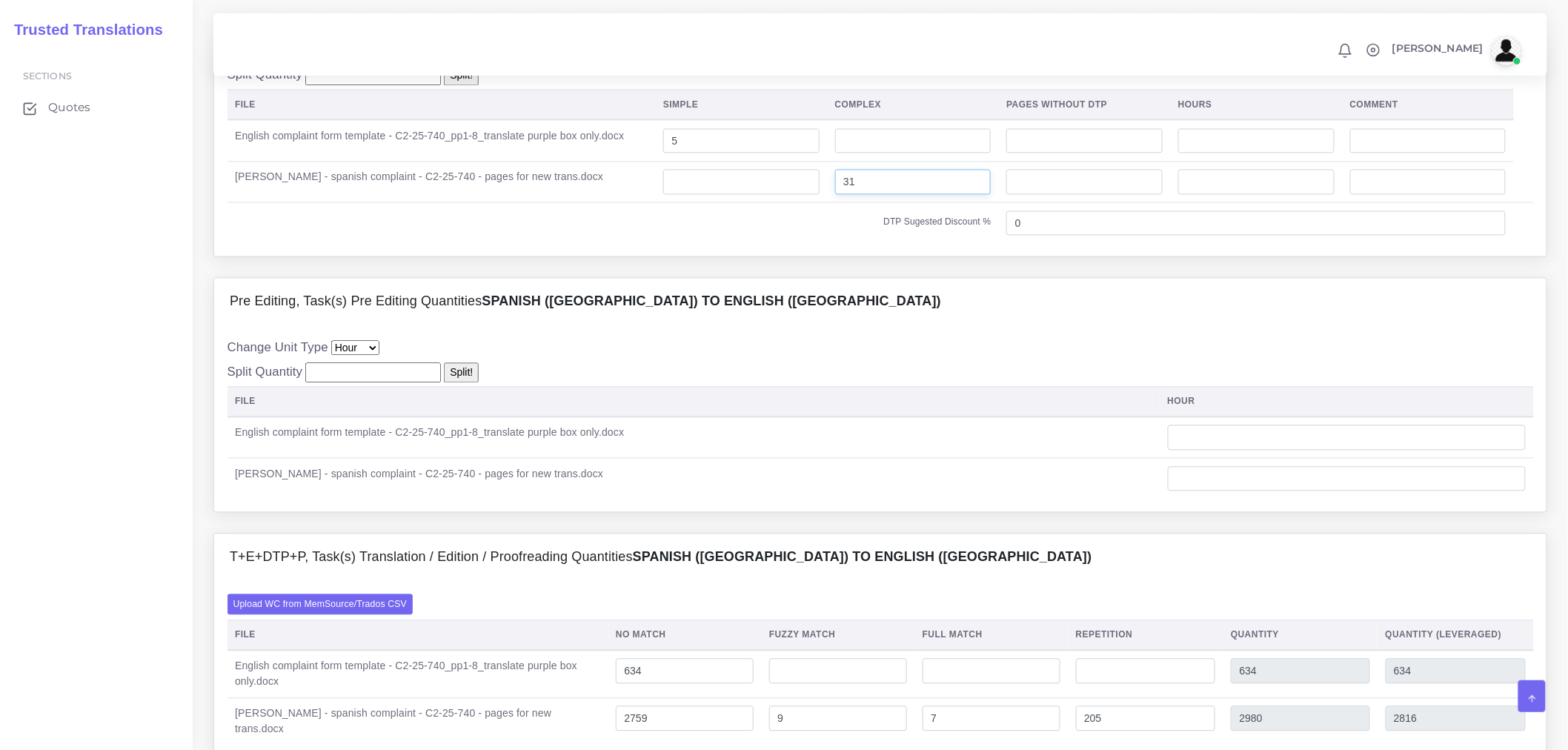
type input "31"
click at [1207, 492] on input "number" at bounding box center [1347, 479] width 358 height 25
type input "3"
click at [1204, 582] on div "T+E+DTP+P, Task(s) Translation / Edition / Proofreading Quantities Spanish (US)…" at bounding box center [881, 558] width 1333 height 47
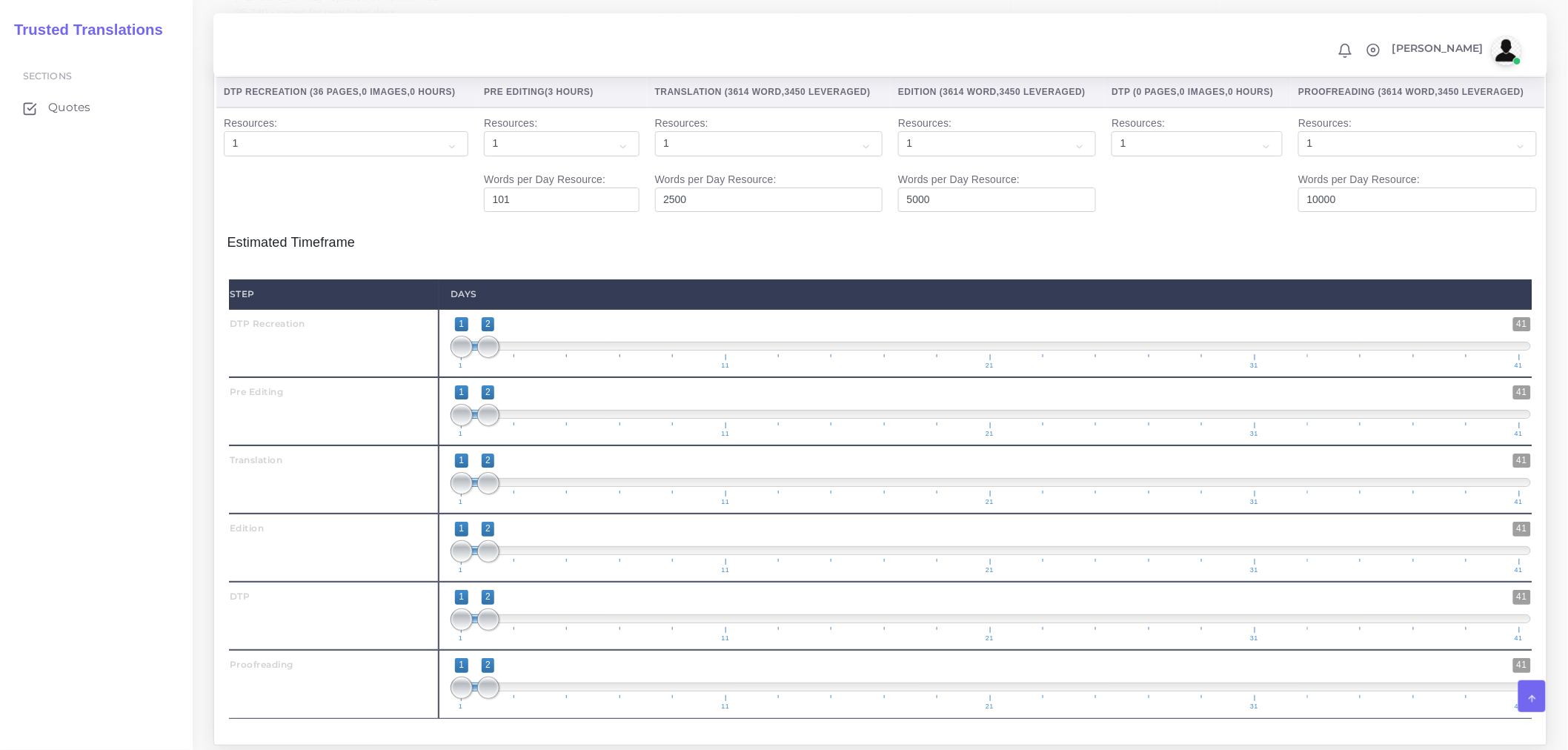
scroll to position [2223, 0]
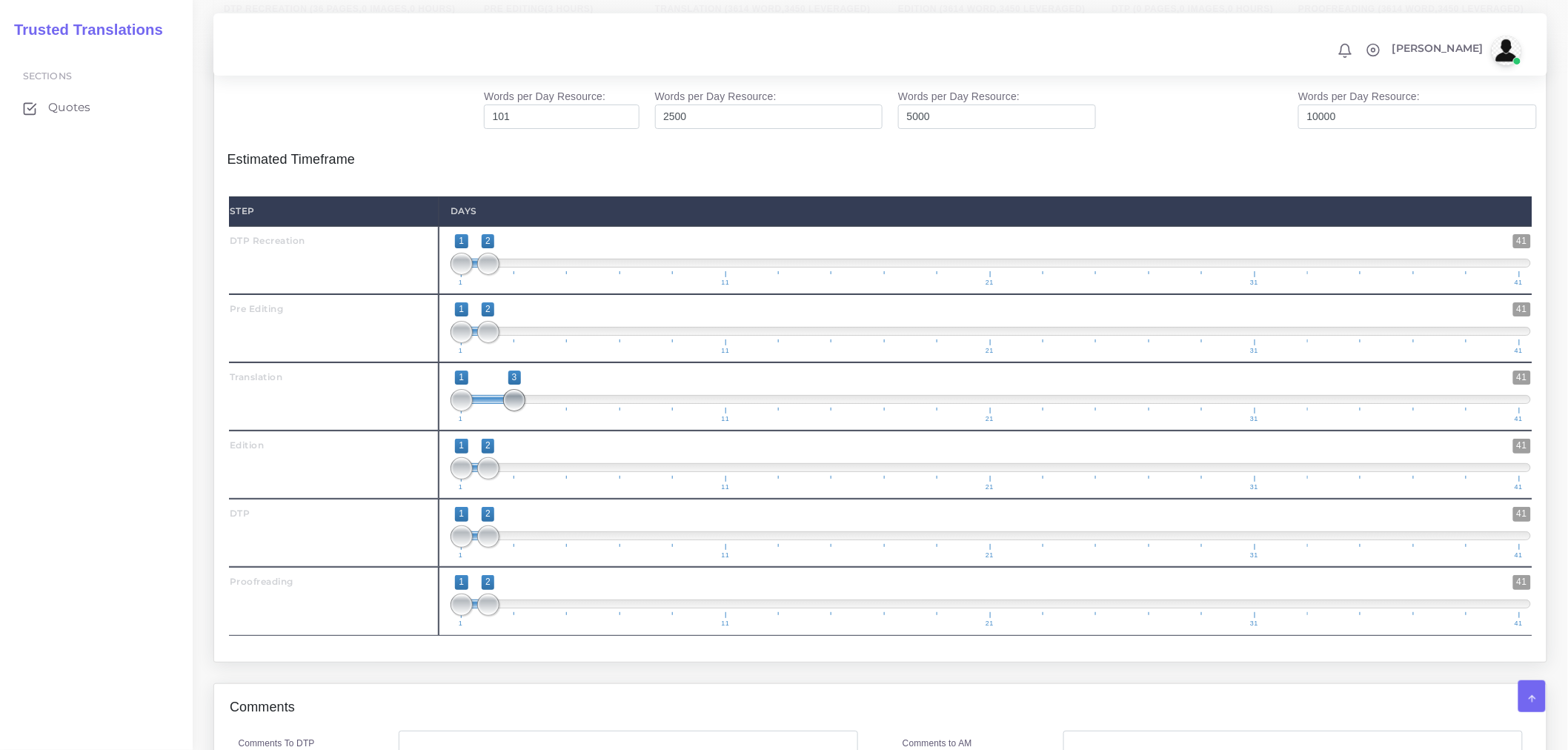
drag, startPoint x: 487, startPoint y: 442, endPoint x: 519, endPoint y: 437, distance: 32.4
click at [519, 412] on span at bounding box center [514, 399] width 22 height 22
drag, startPoint x: 465, startPoint y: 436, endPoint x: 492, endPoint y: 432, distance: 27.3
click at [492, 412] on span at bounding box center [488, 399] width 22 height 22
type input "2;4"
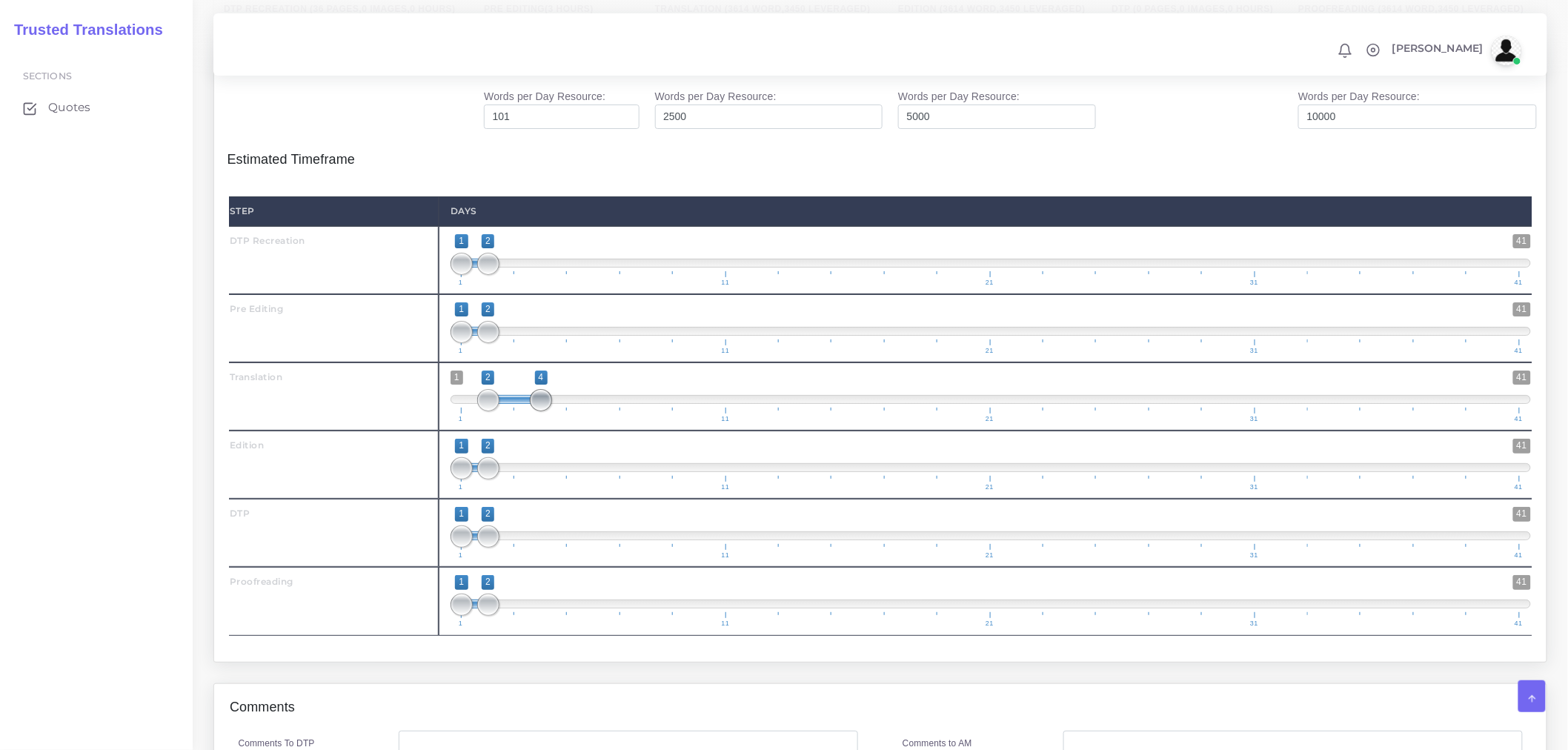
drag, startPoint x: 514, startPoint y: 434, endPoint x: 536, endPoint y: 434, distance: 22.0
click at [536, 412] on span at bounding box center [541, 399] width 22 height 22
drag, startPoint x: 495, startPoint y: 507, endPoint x: 589, endPoint y: 502, distance: 94.1
click at [589, 479] on span at bounding box center [594, 468] width 22 height 22
drag, startPoint x: 458, startPoint y: 505, endPoint x: 545, endPoint y: 495, distance: 87.6
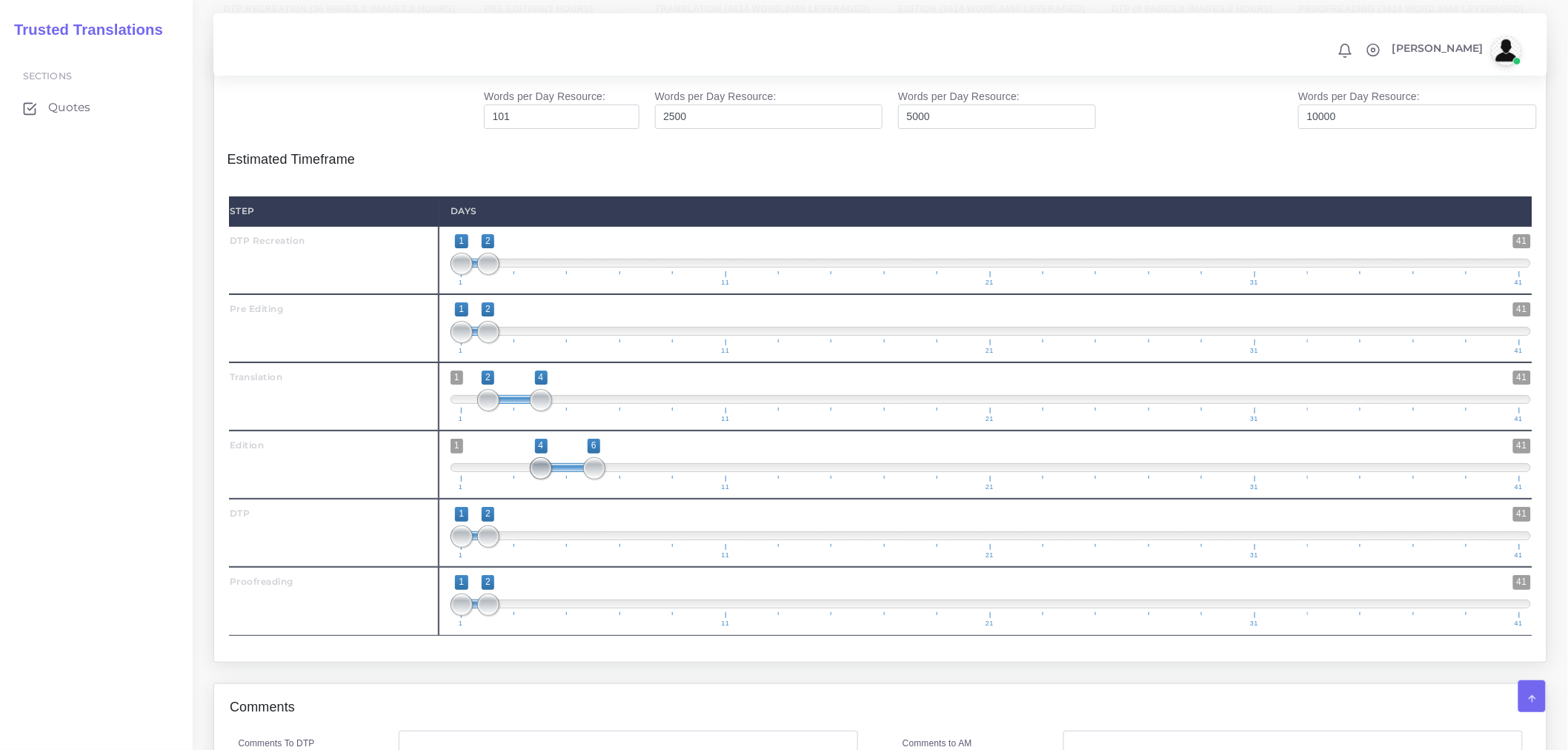
click at [545, 479] on span at bounding box center [541, 468] width 22 height 22
type input "4;6"
drag, startPoint x: 593, startPoint y: 501, endPoint x: 582, endPoint y: 502, distance: 11.0
click at [582, 491] on span "1 41 4 6 4 — 6 1 11 21 31 41" at bounding box center [991, 465] width 1080 height 52
drag, startPoint x: 488, startPoint y: 567, endPoint x: 624, endPoint y: 569, distance: 136.0
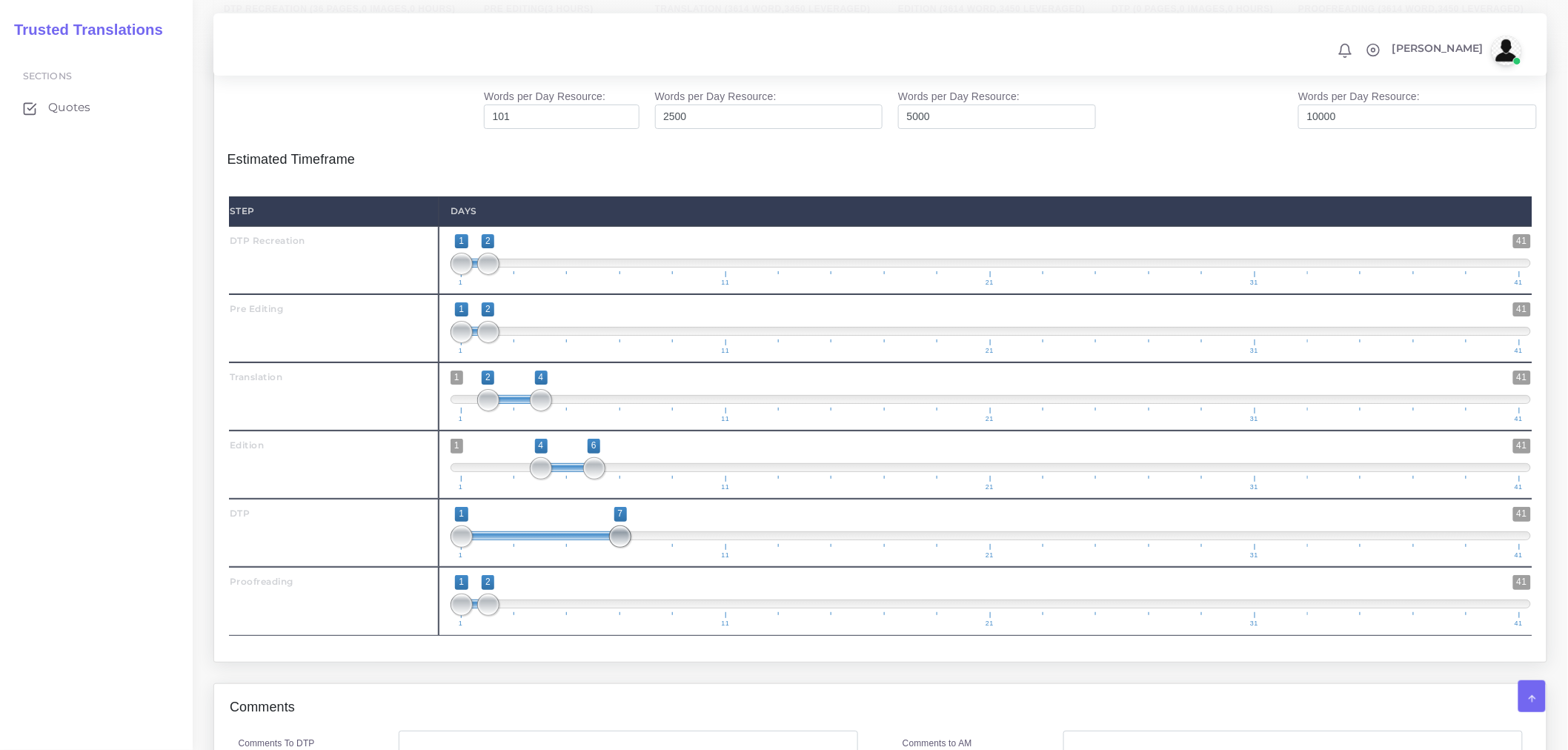
click at [624, 548] on span at bounding box center [620, 536] width 22 height 22
click at [475, 540] on span at bounding box center [541, 535] width 158 height 9
type input "6;7"
drag, startPoint x: 463, startPoint y: 571, endPoint x: 597, endPoint y: 568, distance: 134.0
click at [597, 548] on span at bounding box center [594, 536] width 22 height 22
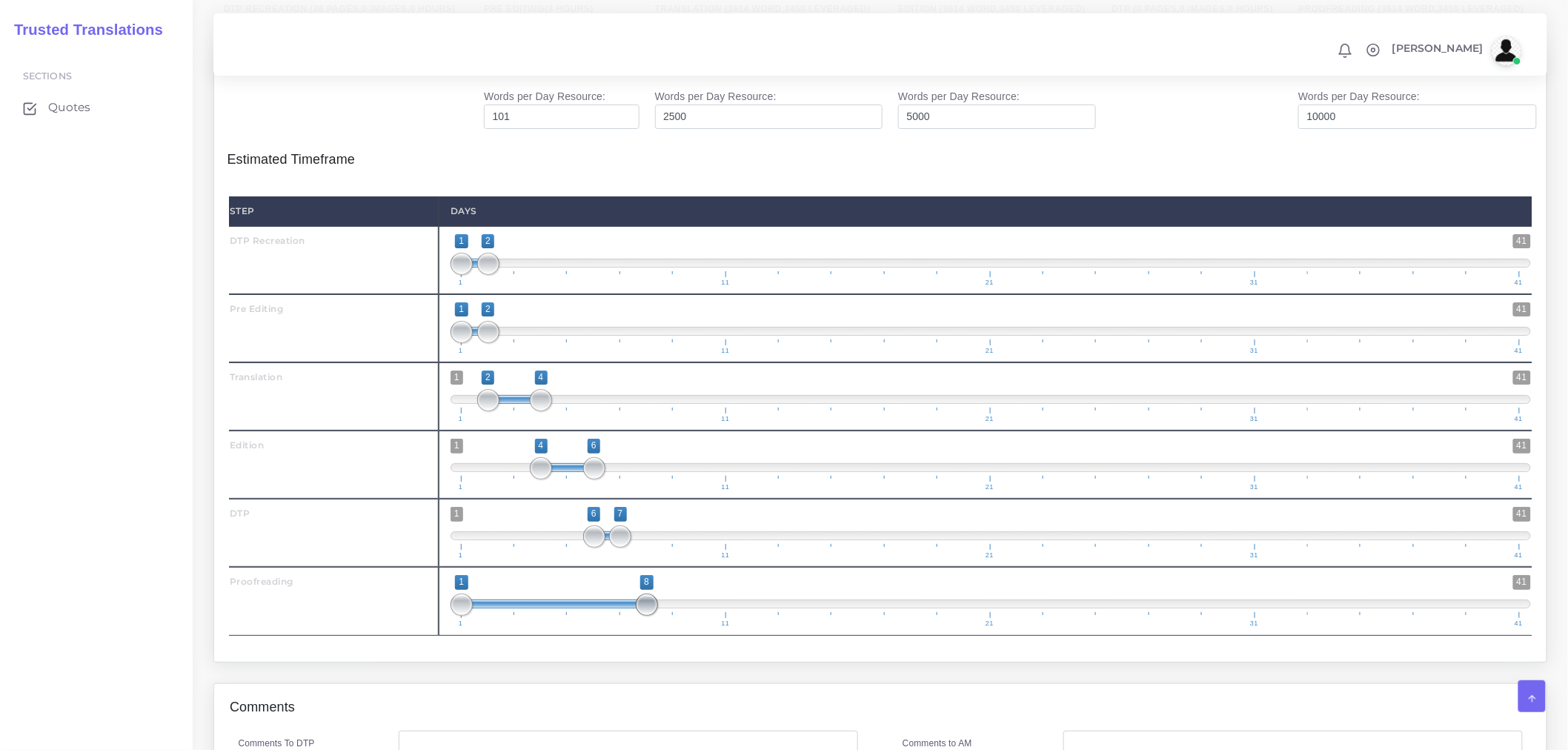
drag, startPoint x: 497, startPoint y: 645, endPoint x: 660, endPoint y: 638, distance: 163.2
click at [660, 627] on span "1 41 1 8 1 — 8 1 11 21 31 41" at bounding box center [991, 601] width 1080 height 52
type input "7;8"
drag, startPoint x: 456, startPoint y: 638, endPoint x: 625, endPoint y: 638, distance: 169.0
click at [625, 616] on span at bounding box center [620, 604] width 22 height 22
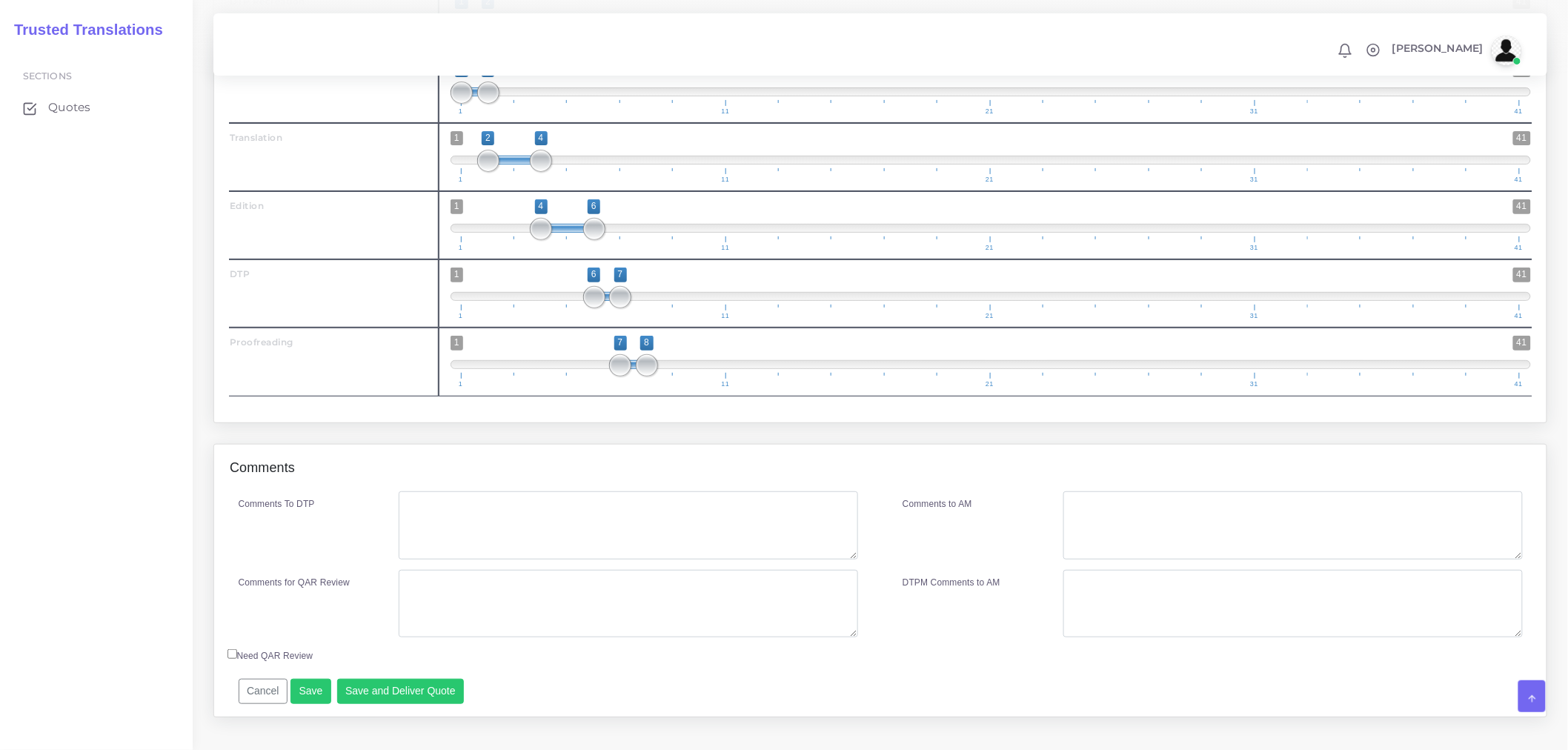
scroll to position [2470, 0]
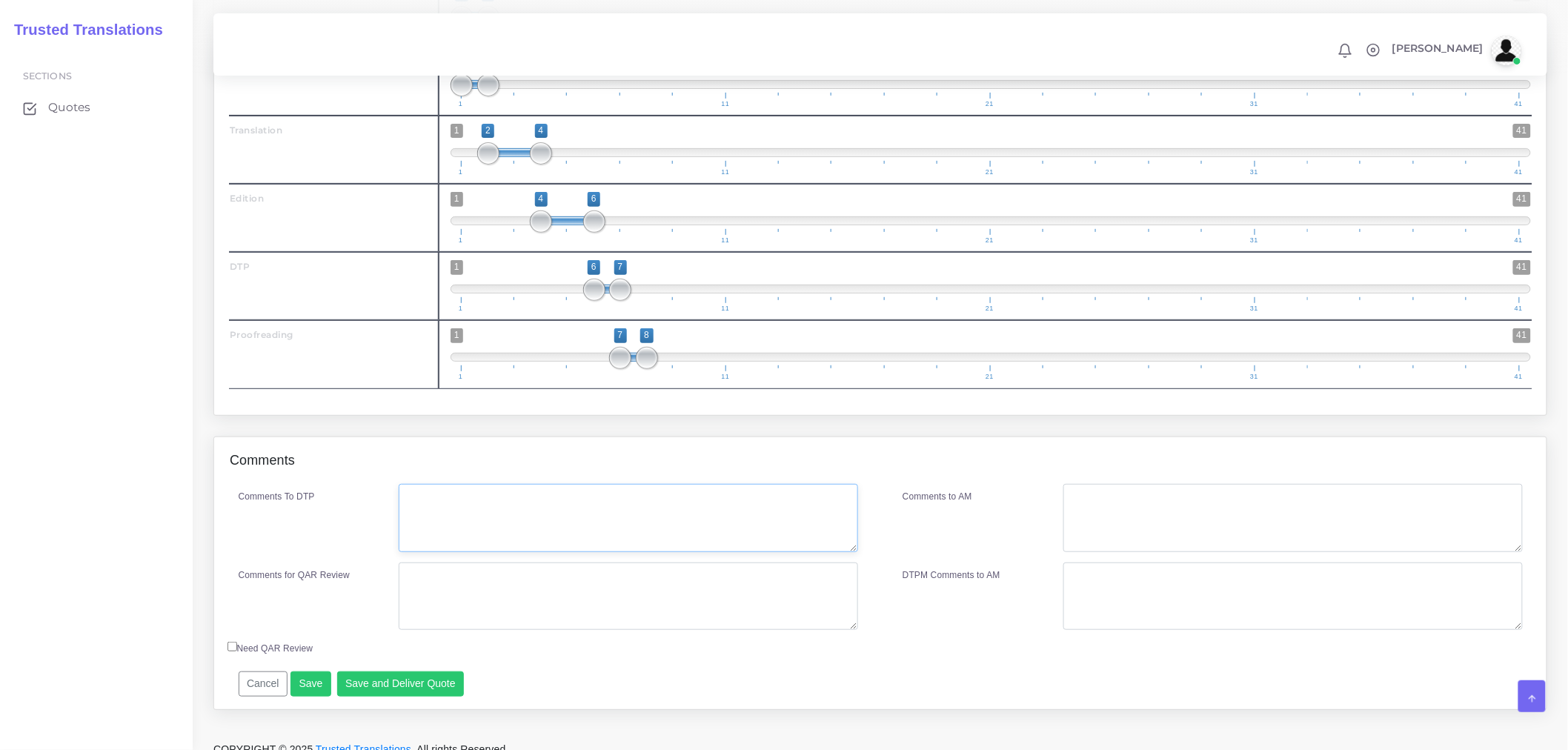
click at [557, 552] on textarea "Comments To DTP" at bounding box center [628, 518] width 460 height 68
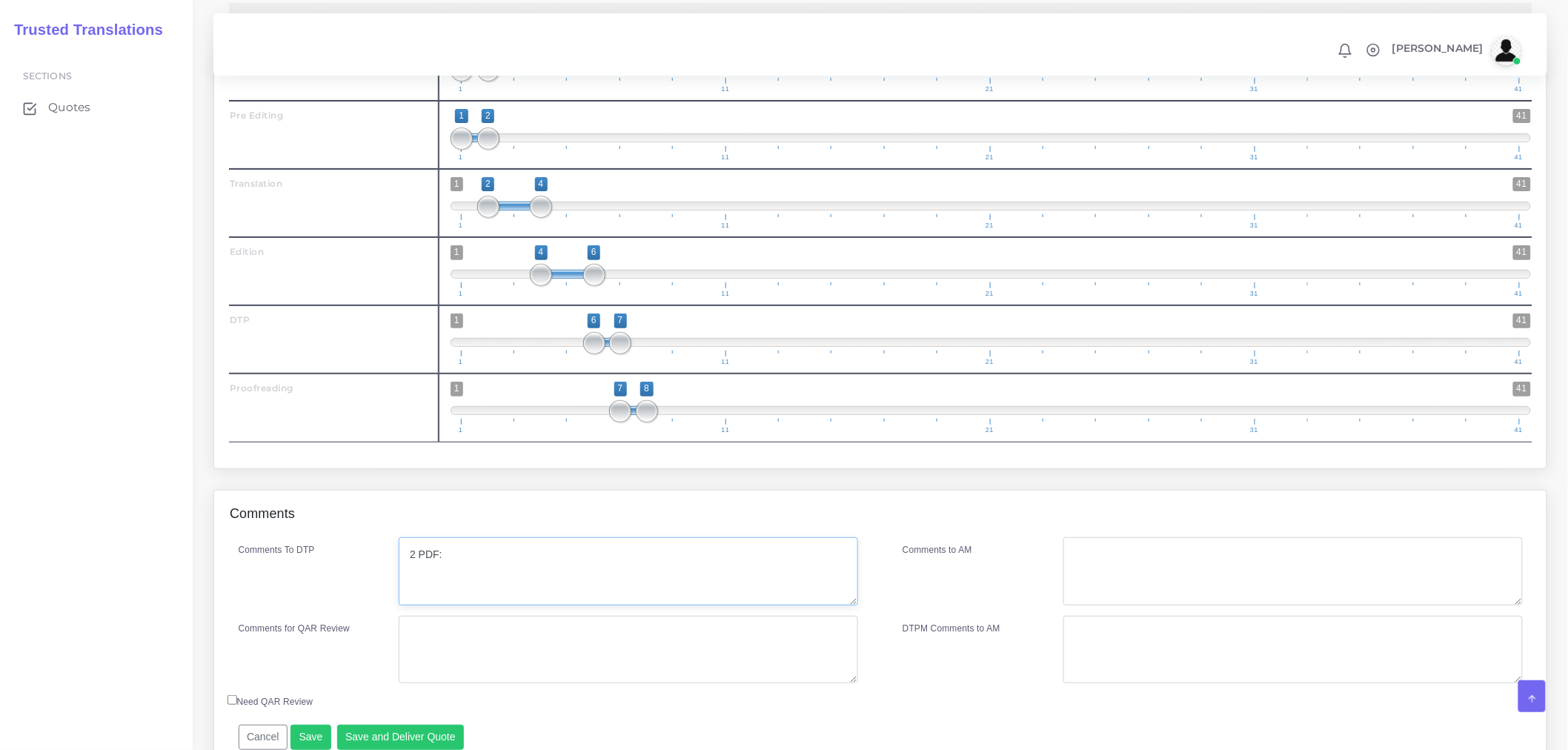
scroll to position [2388, 0]
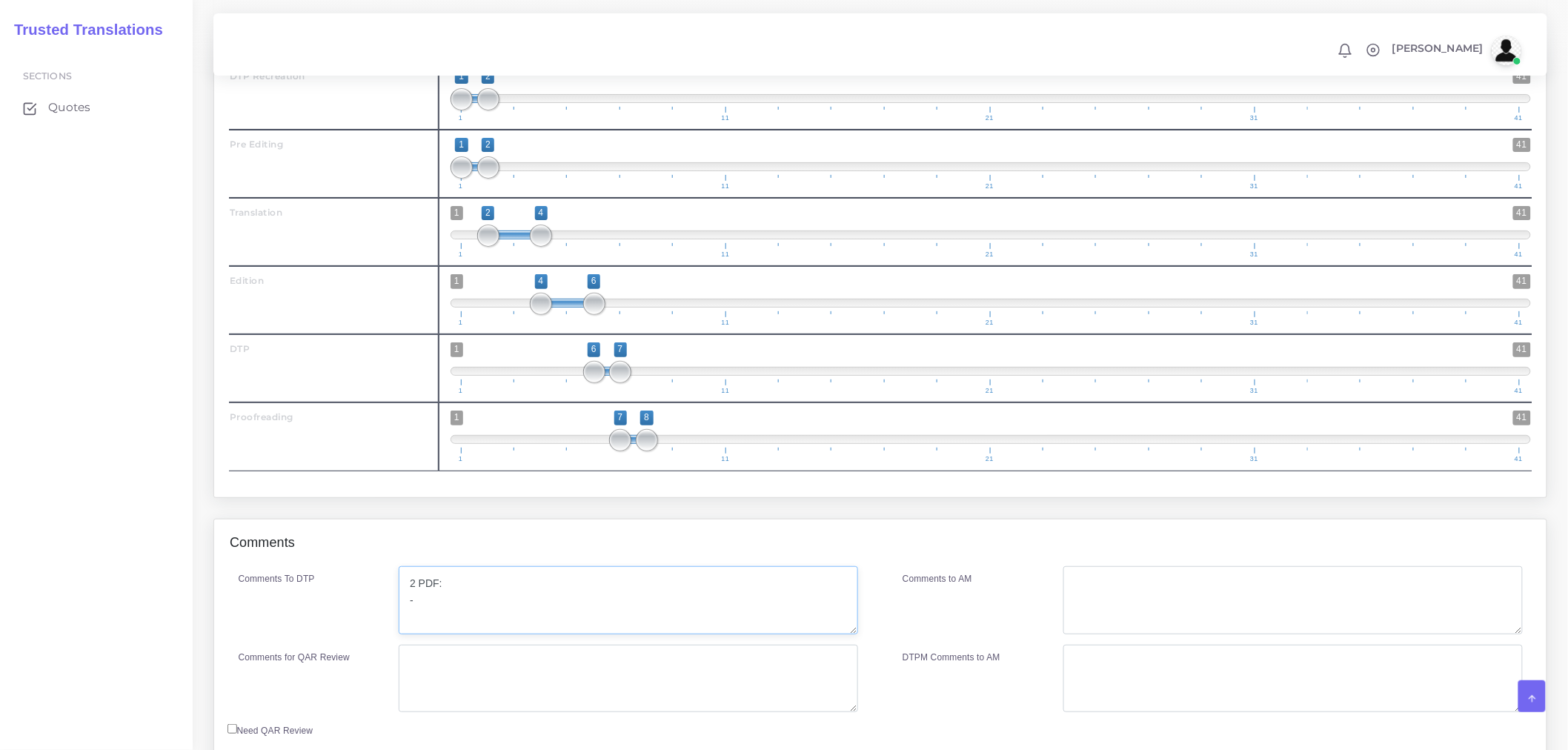
paste textarea "English complaint form template - C2-25-740_pp1-8_translate purple box only"
click at [772, 634] on textarea "2 PDF: - English complaint form template - C2-25-740_pp1-8_translate purple box…" at bounding box center [628, 600] width 460 height 68
click at [759, 634] on textarea "2 PDF: - English complaint form template - C2-25-740_pp1-8_translate purple box…" at bounding box center [628, 600] width 460 height 68
click at [618, 634] on textarea "2 PDF: - English complaint form template - C2-25-740_pp1-8_translate purple box…" at bounding box center [628, 600] width 460 height 68
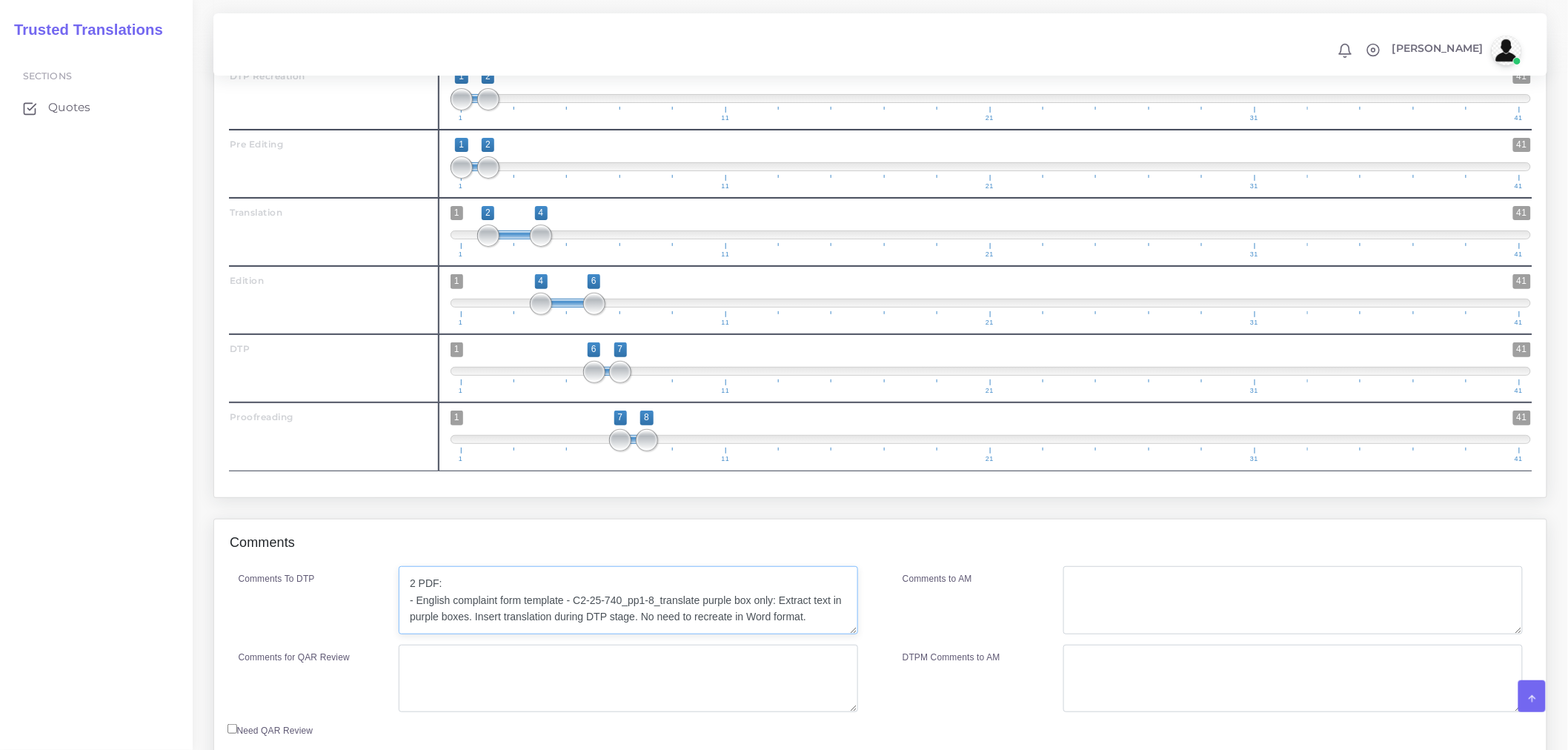
drag, startPoint x: 825, startPoint y: 648, endPoint x: 779, endPoint y: 647, distance: 46.0
click at [779, 634] on textarea "2 PDF: - English complaint form template - C2-25-740_pp1-8_translate purple box…" at bounding box center [628, 600] width 460 height 68
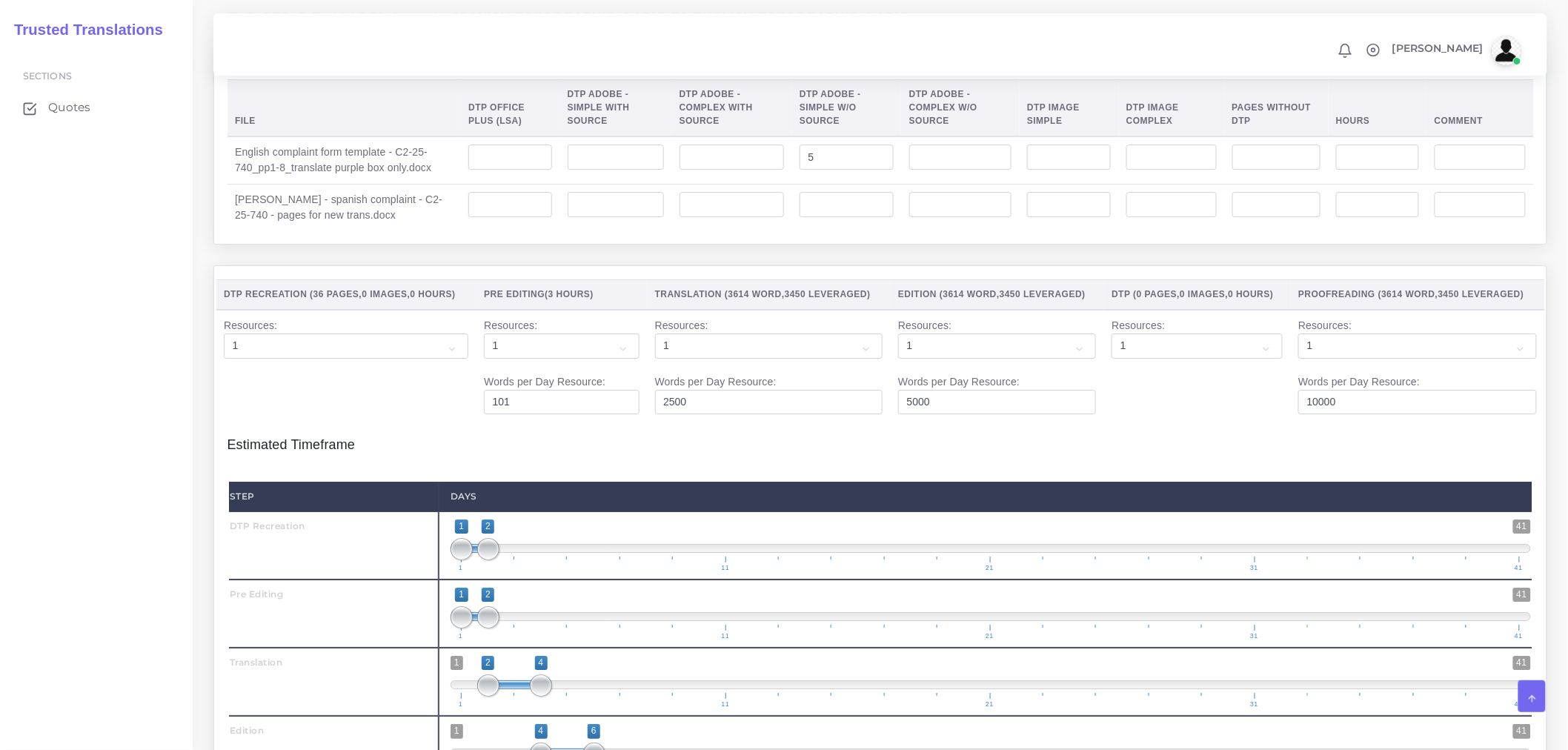
scroll to position [2522, 0]
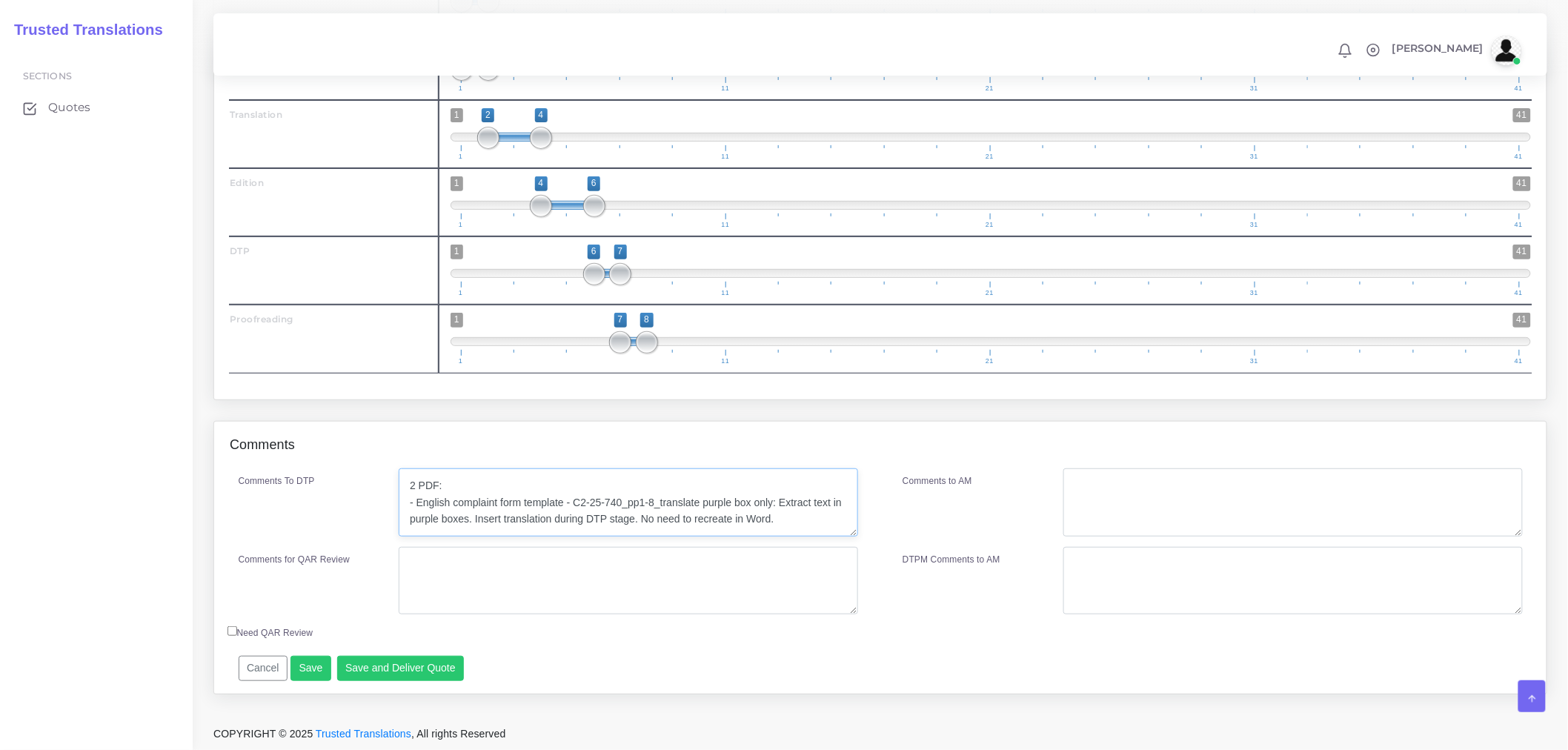
click at [794, 512] on textarea "2 PDF: - English complaint form template - C2-25-740_pp1-8_translate purple box…" at bounding box center [628, 503] width 460 height 68
paste textarea "Negron - spanish complaint - C2-25-740 - pages for new trans"
click at [409, 507] on textarea "2 PDF: - English complaint form template - C2-25-740_pp1-8_translate purple box…" at bounding box center [628, 503] width 460 height 68
click at [730, 504] on textarea "2 PDF: - English complaint form template - C2-25-740_pp1-8_translate purple box…" at bounding box center [628, 503] width 460 height 68
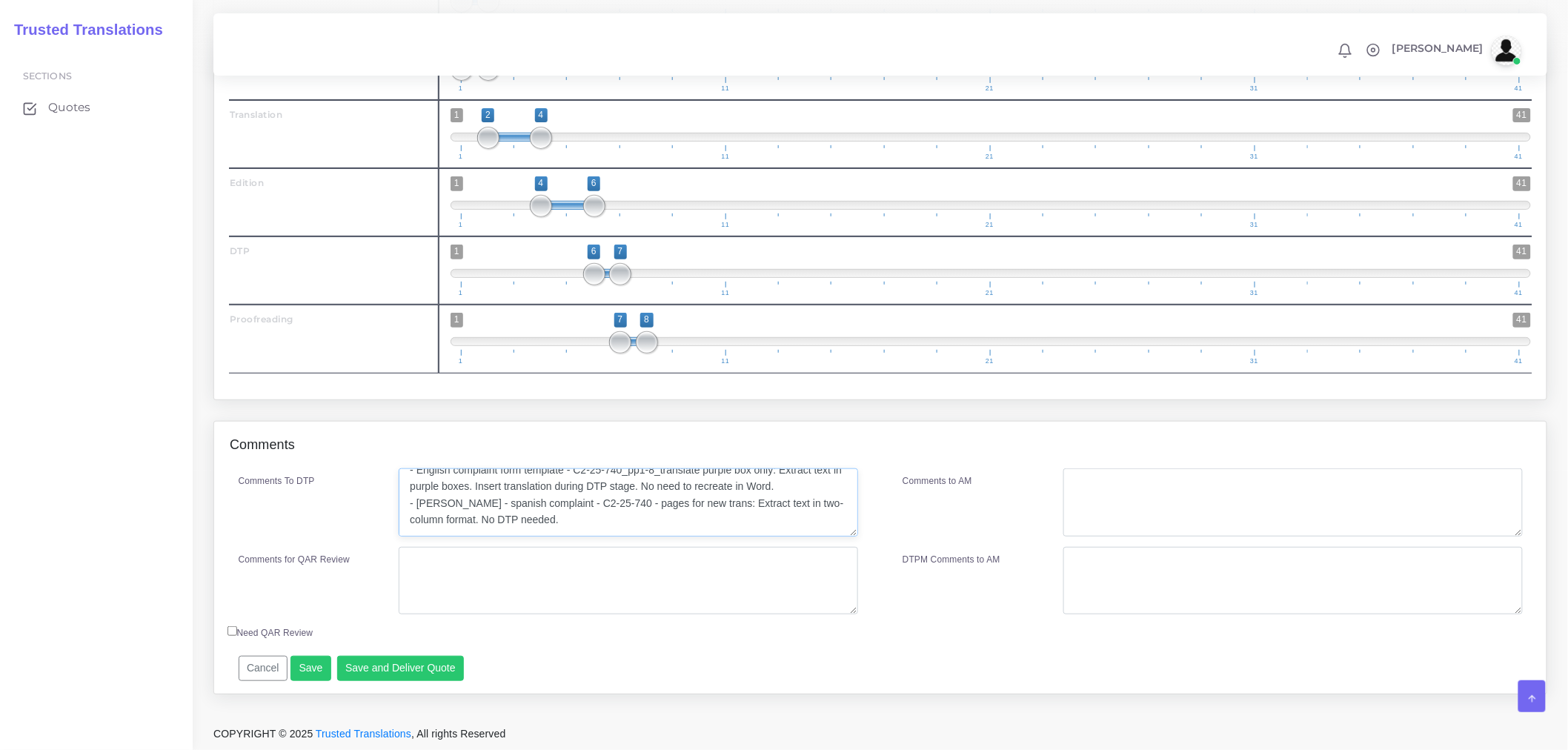
click at [443, 507] on textarea "2 PDF: - English complaint form template - C2-25-740_pp1-8_translate purple box…" at bounding box center [628, 503] width 460 height 68
click at [445, 517] on textarea "2 PDF: - English complaint form template - C2-25-740_pp1-8_translate purple box…" at bounding box center [628, 503] width 460 height 68
click at [719, 551] on textarea "Comments for QAR Review" at bounding box center [628, 581] width 460 height 68
click at [700, 519] on textarea "2 PDF: - English complaint form template - C2-25-740_pp1-8_translate purple box…" at bounding box center [628, 503] width 460 height 68
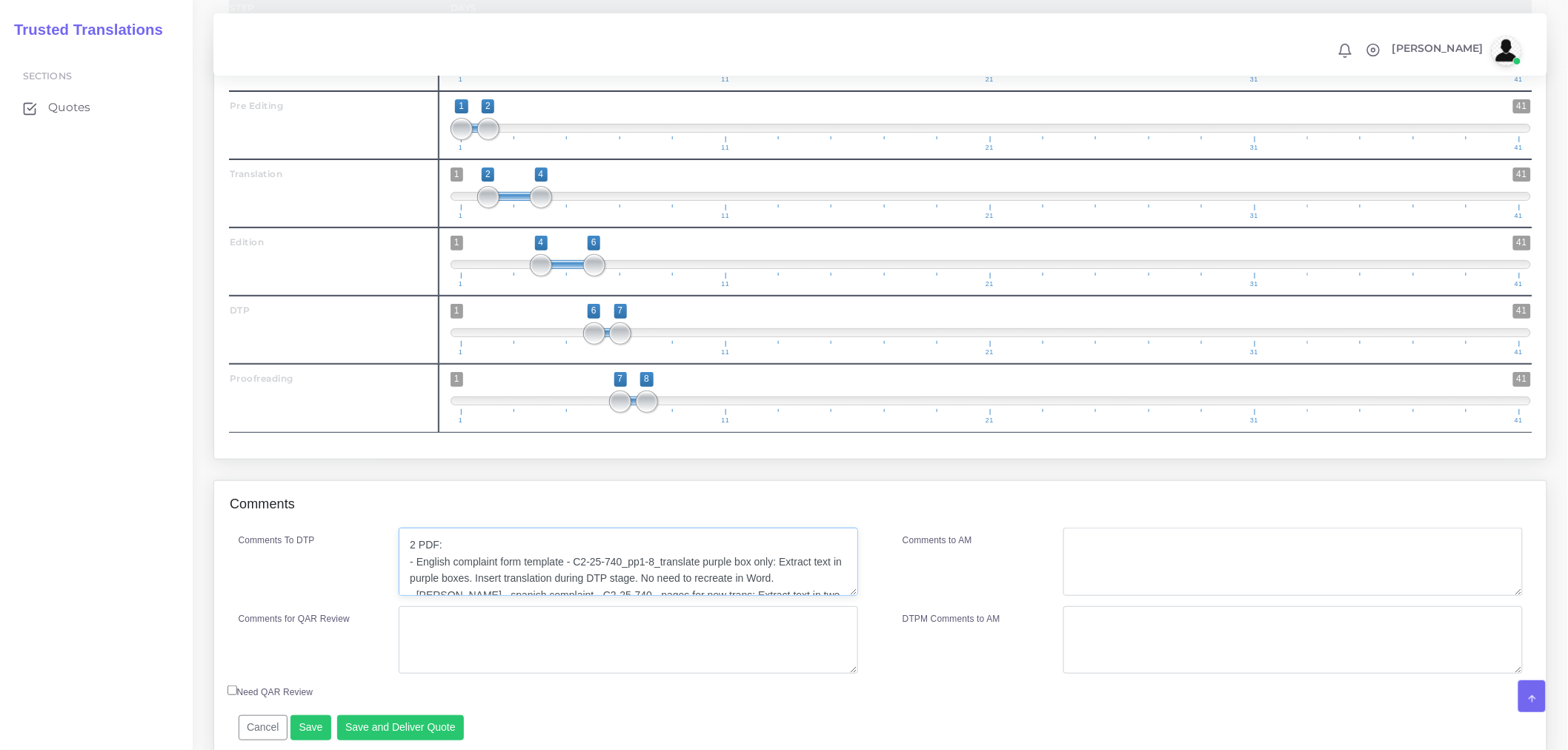
scroll to position [2522, 0]
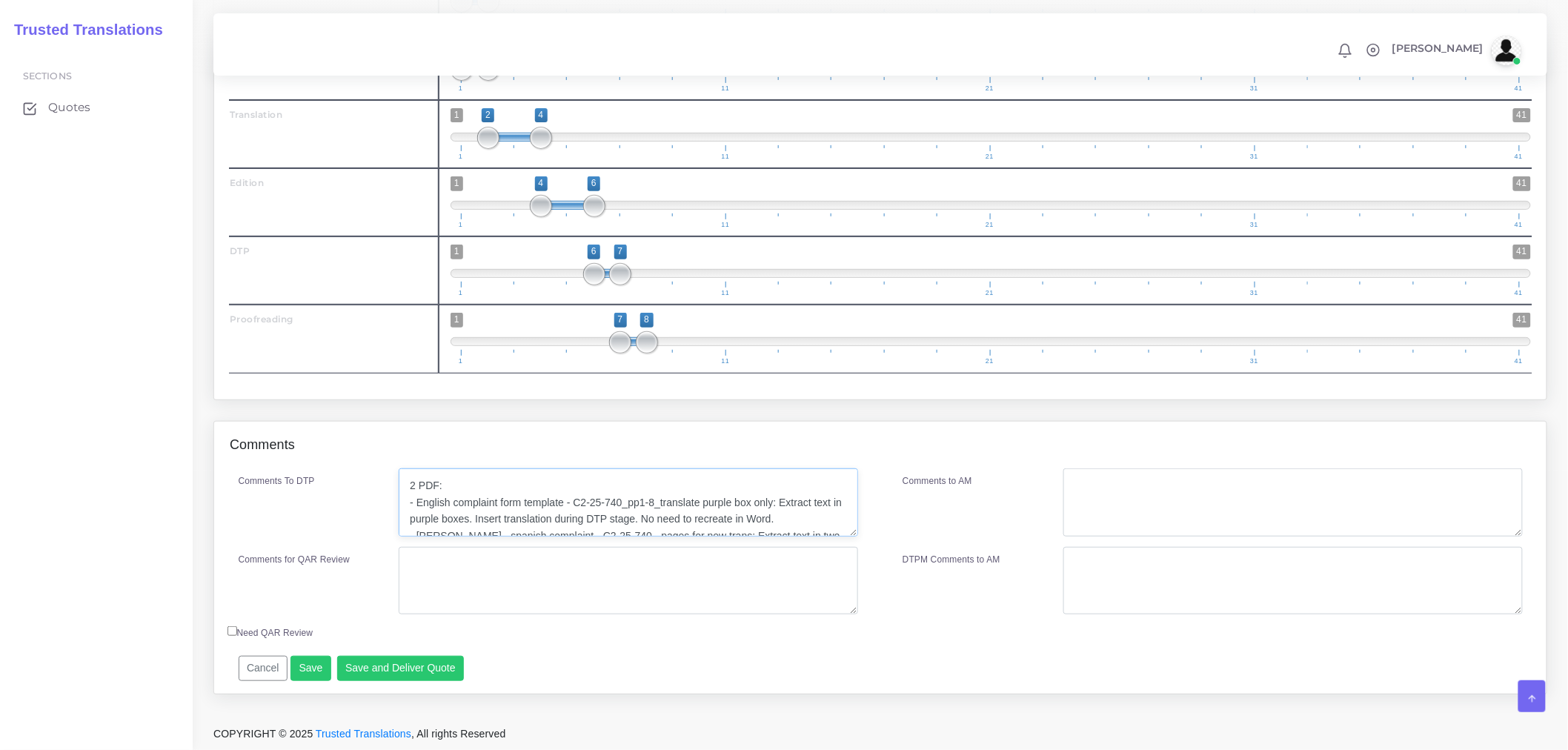
type textarea "2 PDF: - English complaint form template - C2-25-740_pp1-8_translate purple box…"
click at [547, 579] on textarea "Comments for QAR Review" at bounding box center [628, 581] width 460 height 68
click at [625, 568] on textarea "DTP Recreation for text extraction. Pre editing due to quality of the images." at bounding box center [628, 581] width 460 height 68
click at [619, 567] on textarea "DTP Recreation for text extraction. Pre editing due to quality of the images." at bounding box center [628, 581] width 460 height 68
click at [752, 564] on textarea "DTP Recreation for text extraction. Pre editing (due to quality of the images." at bounding box center [628, 581] width 460 height 68
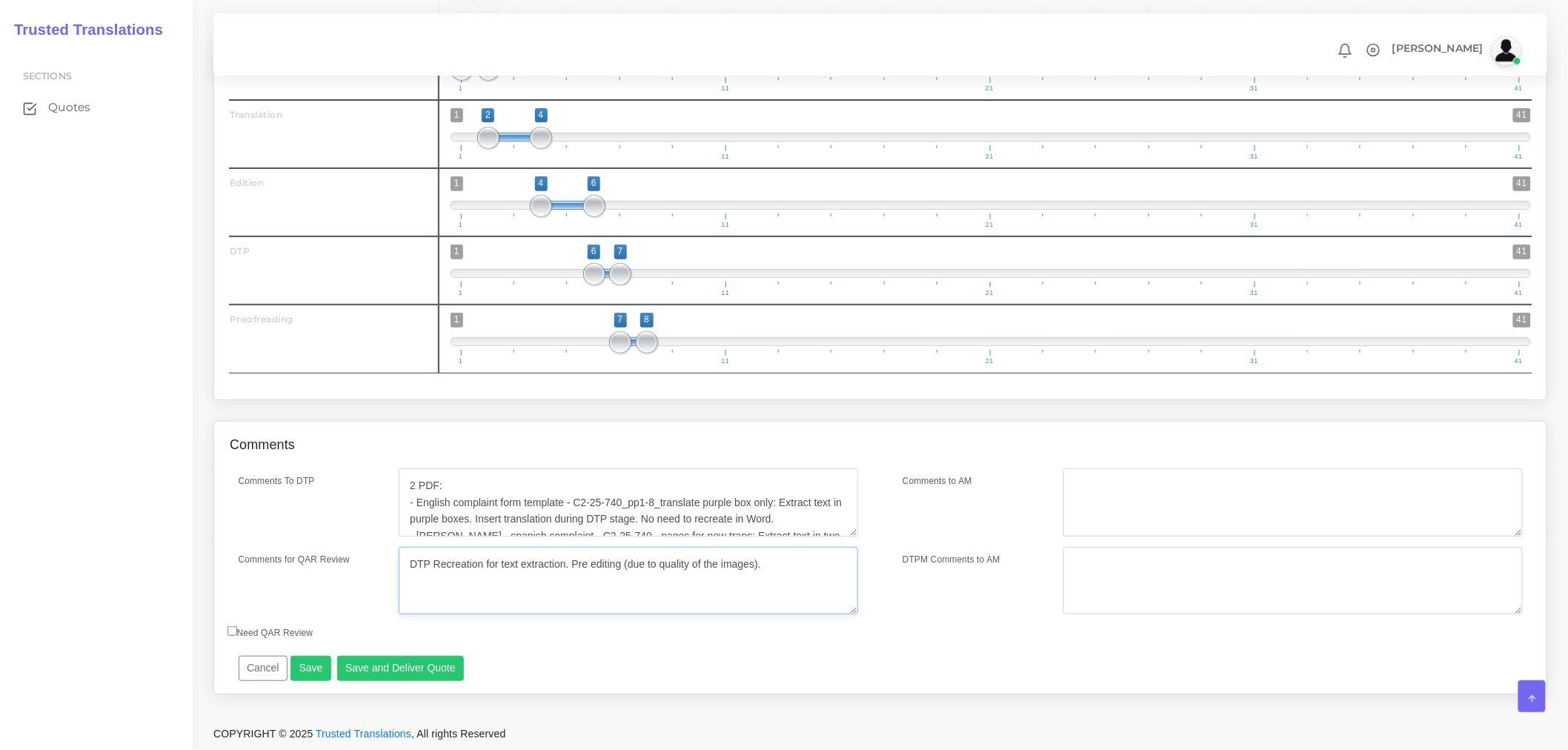
click at [571, 560] on textarea "DTP Recreation for text extraction. Pre editing (due to quality of the images)." at bounding box center [628, 581] width 460 height 68
click at [771, 560] on textarea "DTP Recreation for text extraction +Pre editing (due to quality of the images)." at bounding box center [628, 581] width 460 height 68
drag, startPoint x: 547, startPoint y: 583, endPoint x: 420, endPoint y: 581, distance: 127.0
click at [420, 581] on textarea "DTP Recreation for text extraction +Pre editing (due to quality of the images).…" at bounding box center [628, 581] width 460 height 68
drag, startPoint x: 541, startPoint y: 589, endPoint x: 404, endPoint y: 567, distance: 138.8
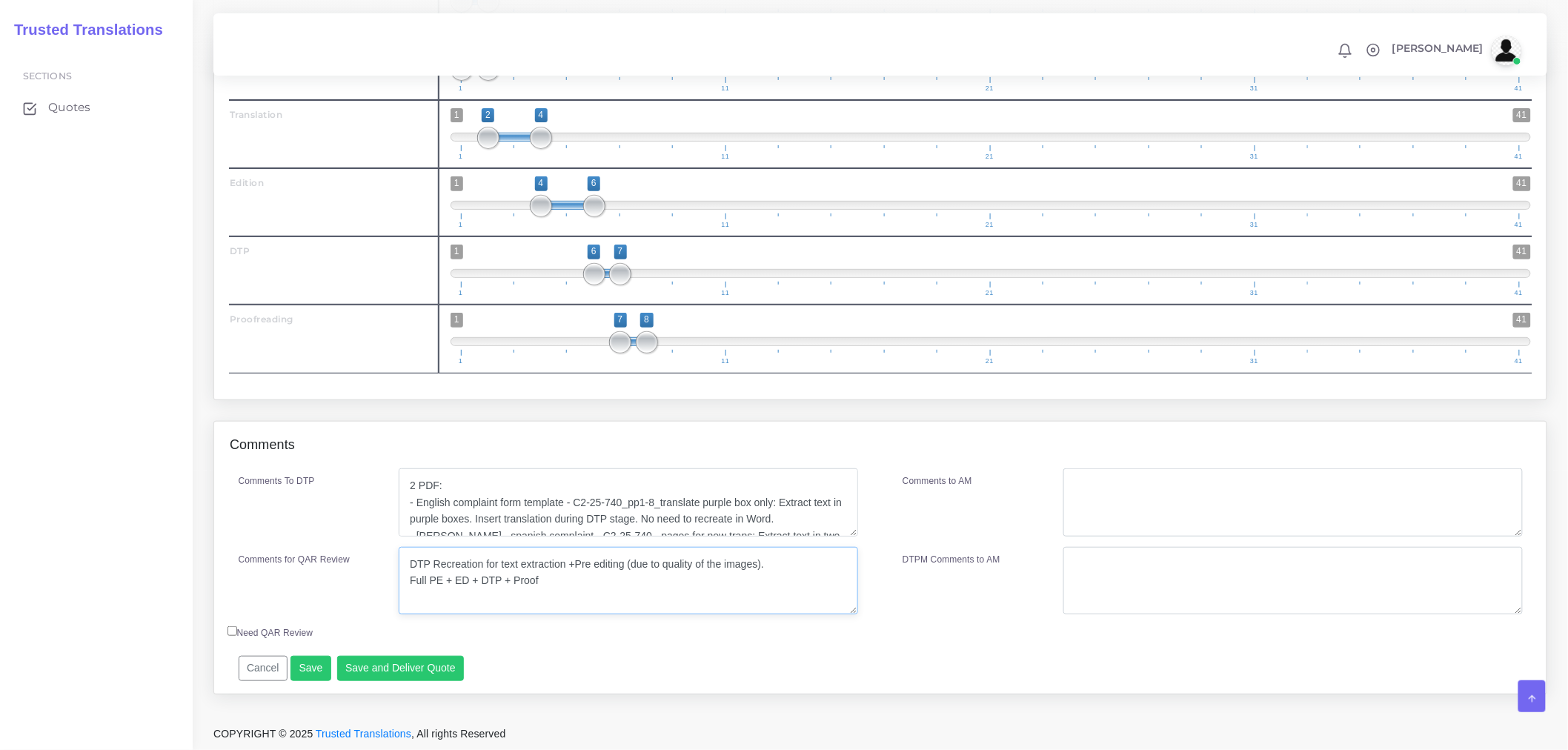
click at [404, 567] on textarea "DTP Recreation for text extraction +Pre editing (due to quality of the images).…" at bounding box center [628, 581] width 460 height 68
type textarea "DTP Recreation for text extraction +Pre editing (due to quality of the images).…"
click at [1188, 494] on textarea "Comments to AM" at bounding box center [1293, 503] width 460 height 68
paste textarea "DTP Recreation for text extraction +Pre editing (due to quality of the images).…"
type textarea "DTP Recreation for text extraction +Pre editing (due to quality of the images).…"
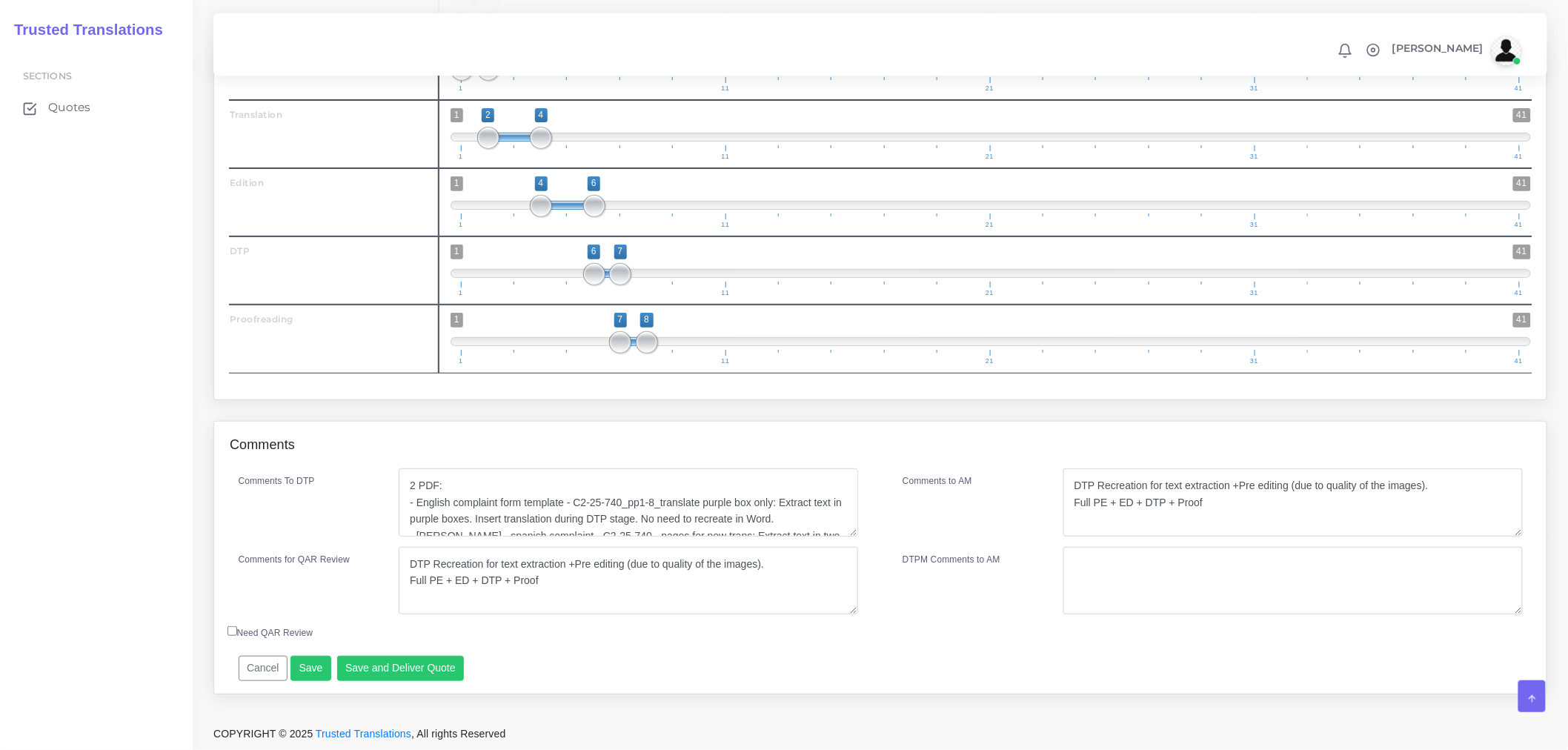
click at [959, 515] on div "Comments to AM" at bounding box center [972, 503] width 161 height 68
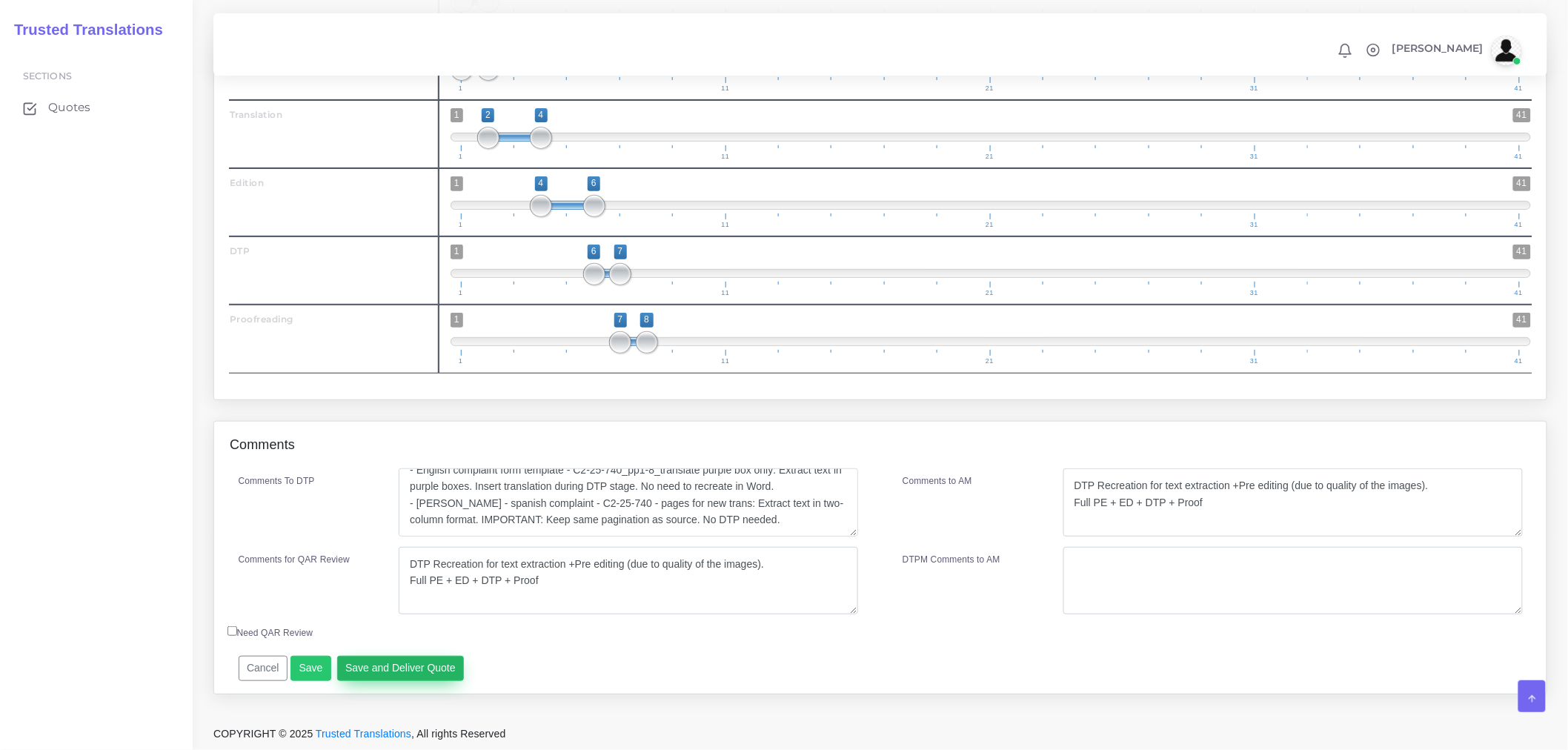
click at [406, 672] on button "Save and Deliver Quote" at bounding box center [401, 668] width 128 height 25
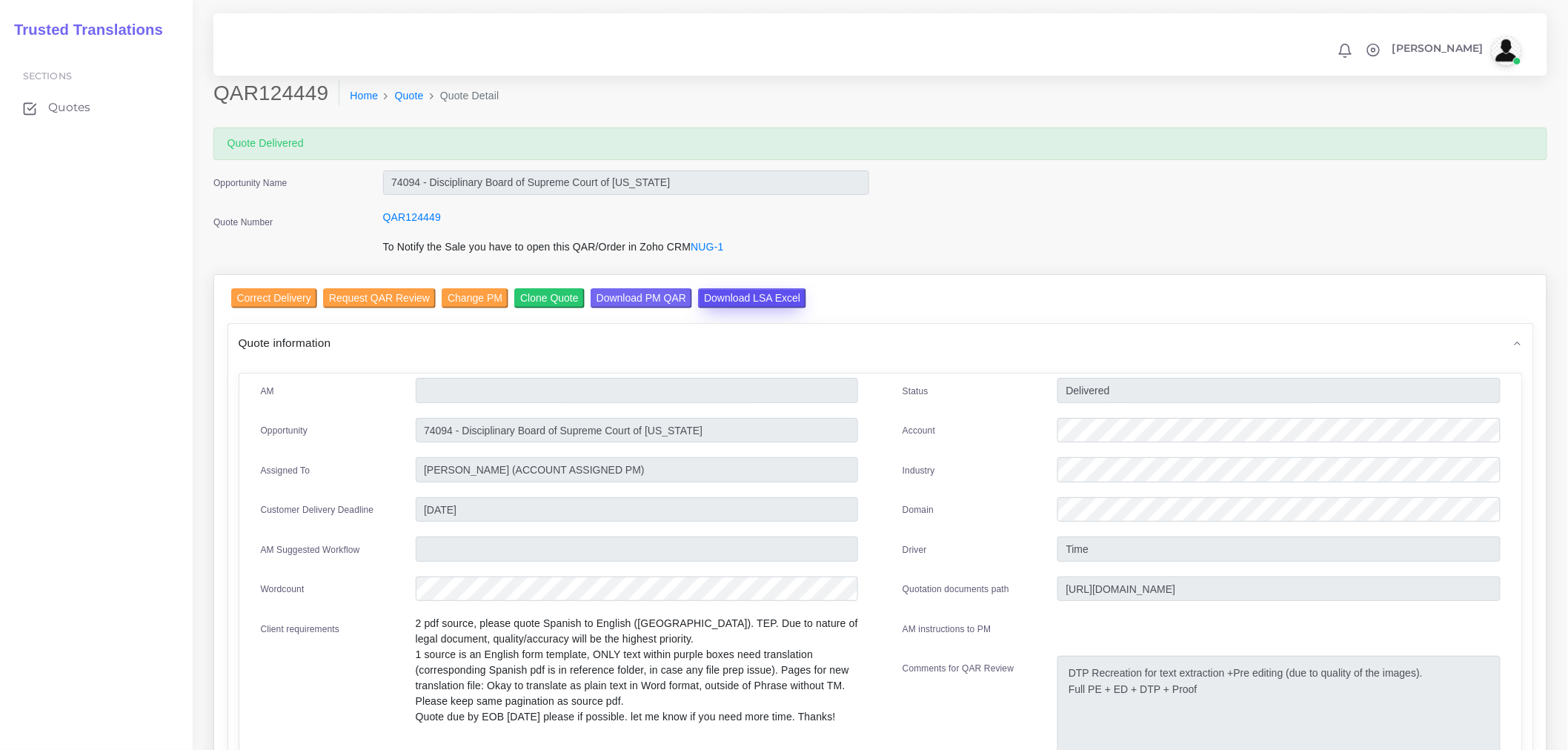
click at [734, 295] on input "Download LSA Excel" at bounding box center [752, 298] width 108 height 20
drag, startPoint x: 417, startPoint y: 183, endPoint x: 344, endPoint y: 184, distance: 73.0
click at [344, 184] on div "Opportunity Name 74094 - Disciplinary Board of Supreme Court of [US_STATE]" at bounding box center [541, 185] width 678 height 30
